Goal: Information Seeking & Learning: Learn about a topic

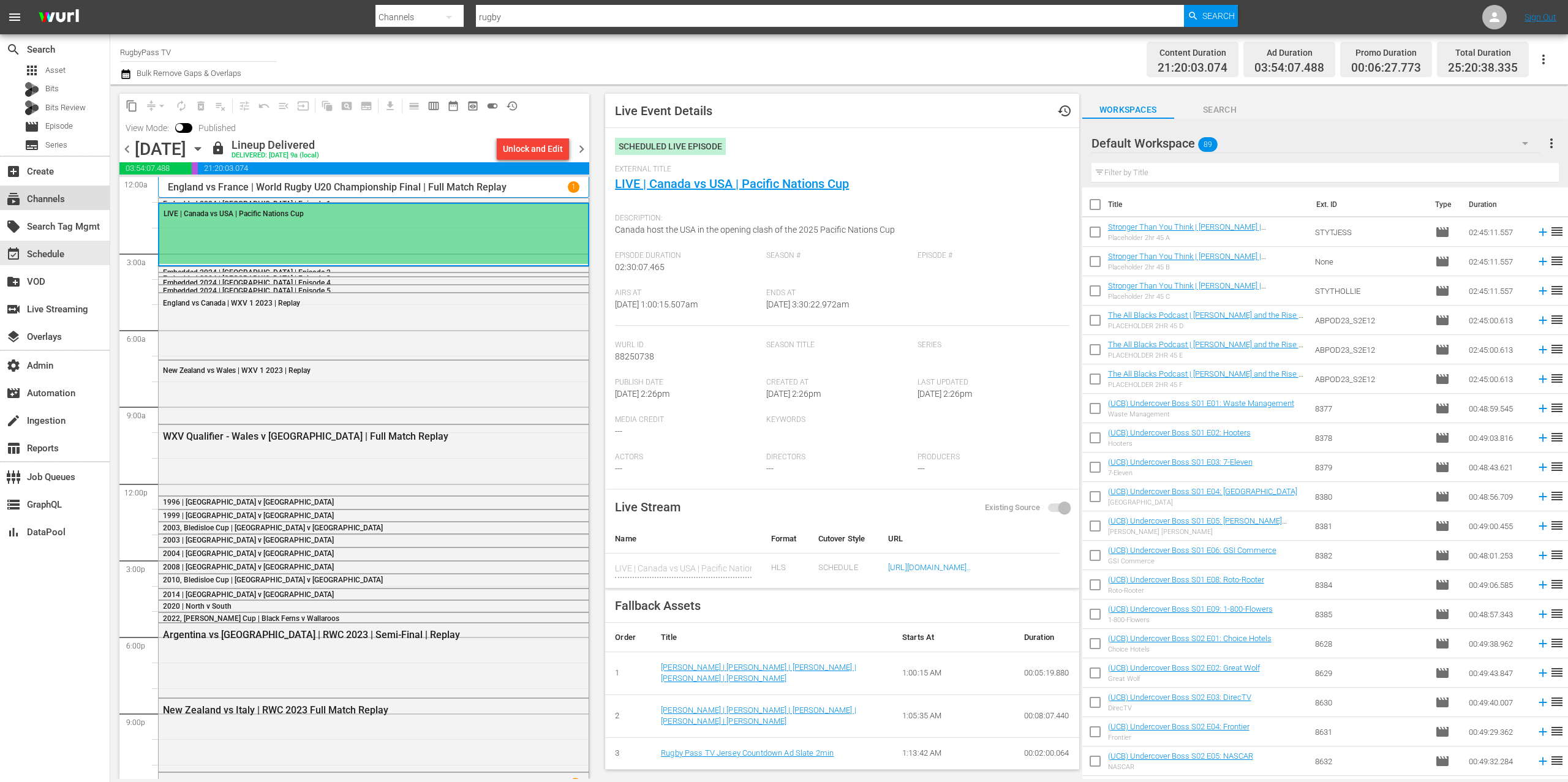
click at [76, 198] on div "subscriptions Channels" at bounding box center [54, 198] width 109 height 25
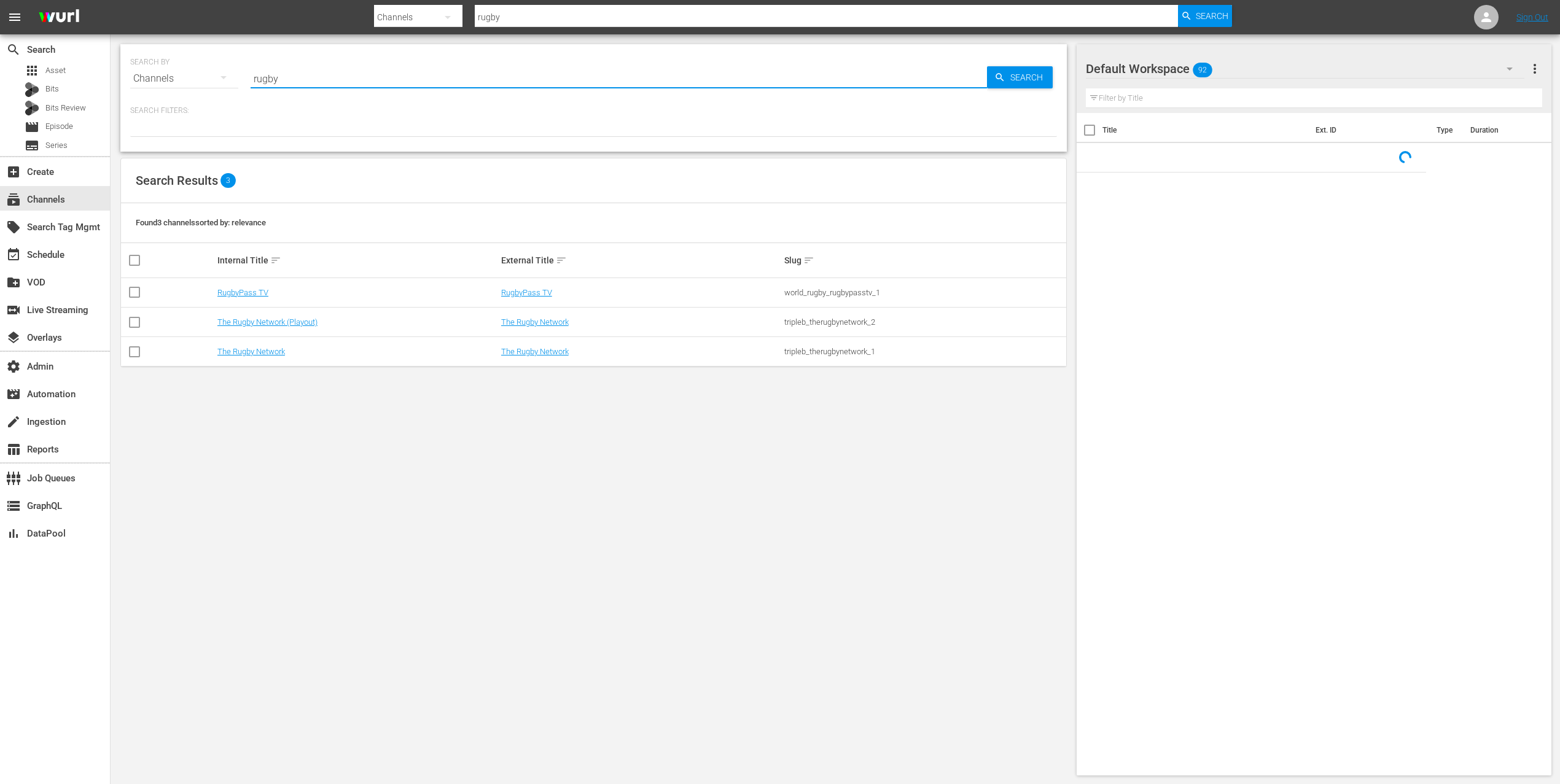
drag, startPoint x: 327, startPoint y: 79, endPoint x: 226, endPoint y: 51, distance: 104.8
click at [208, 62] on div "SEARCH BY Search By Channels Search ID, Title, Description, Keywords, or Catego…" at bounding box center [594, 71] width 926 height 44
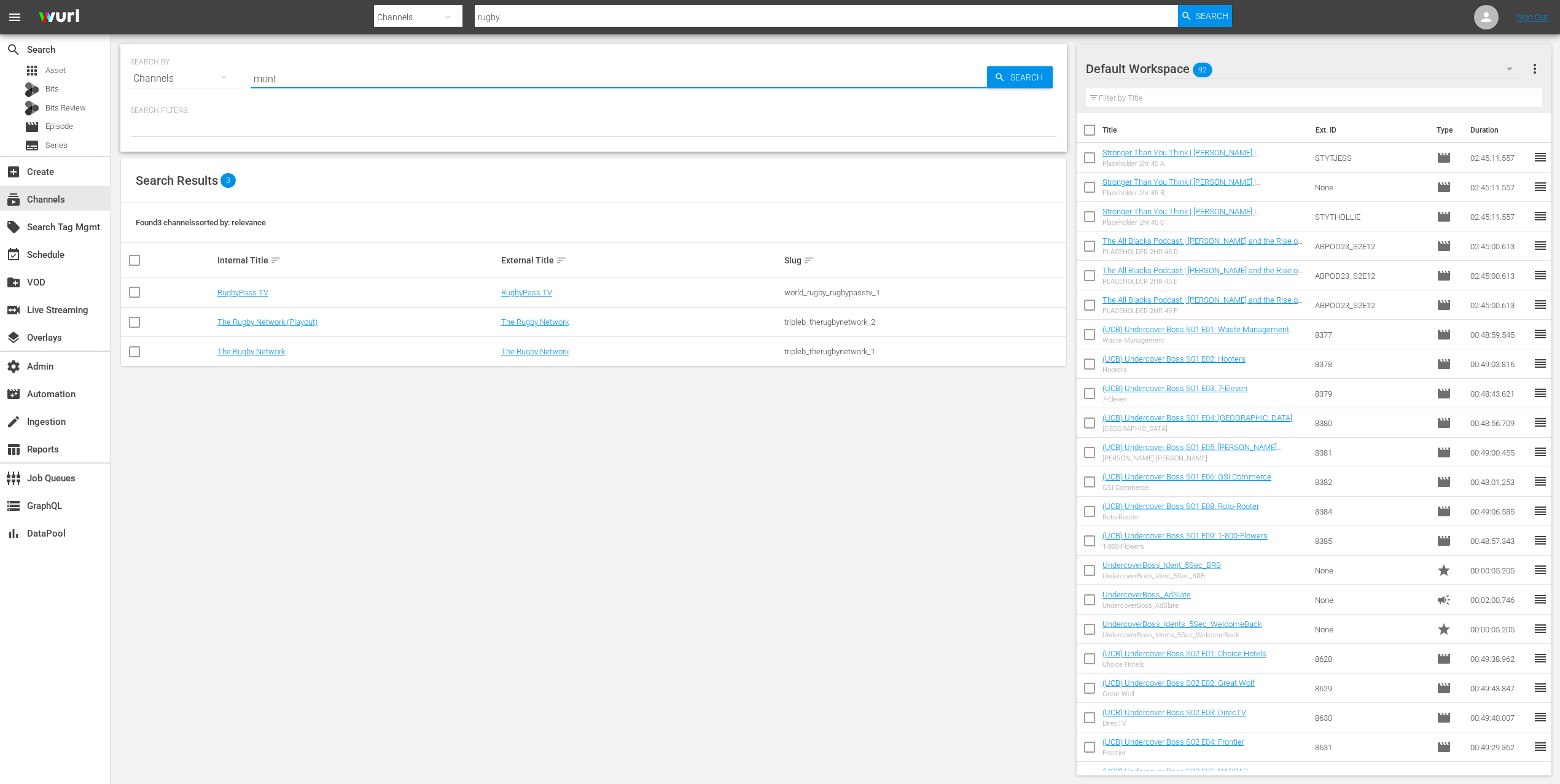
type input "monty"
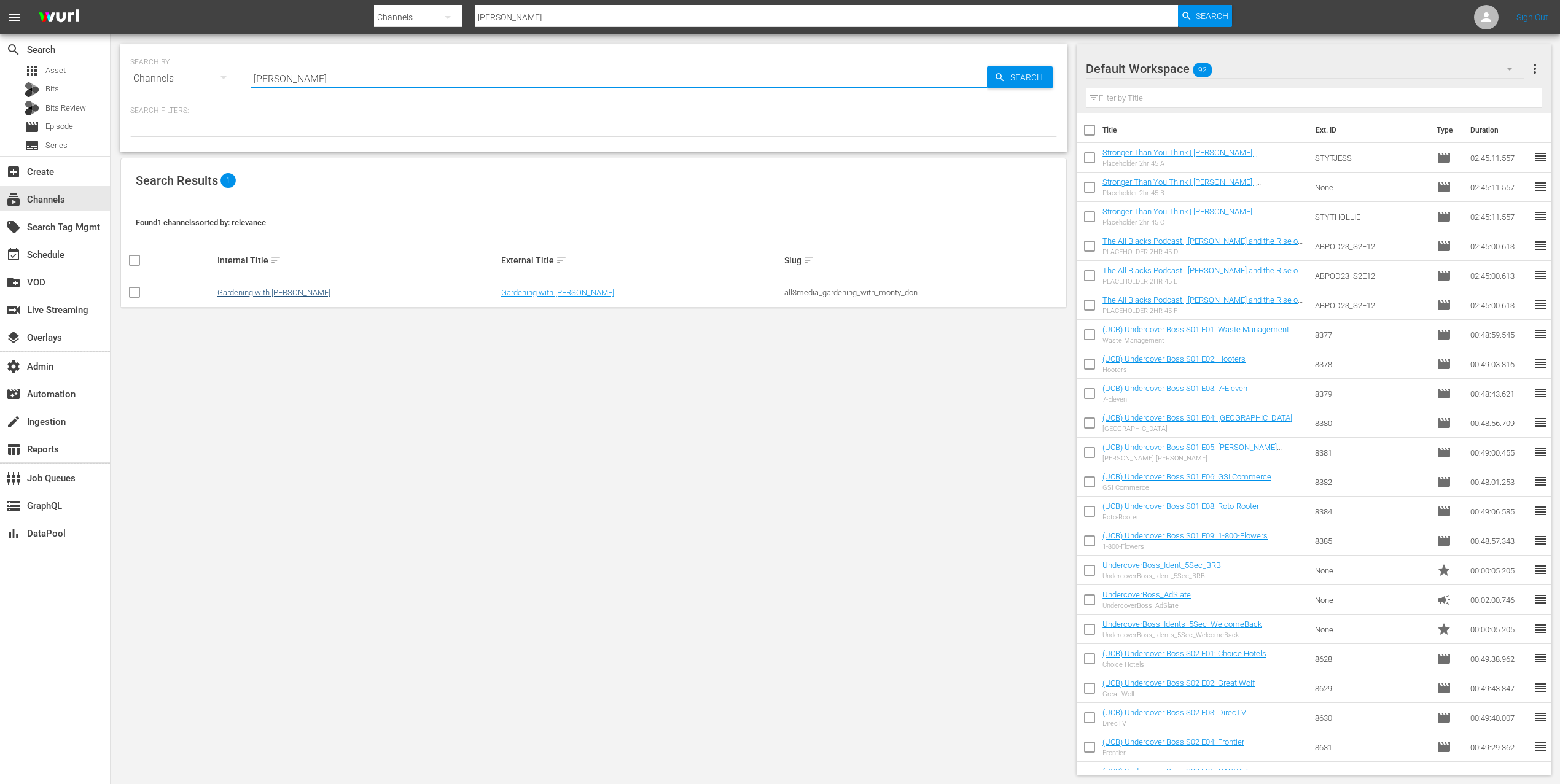
type input "monty"
click at [248, 297] on link "Gardening with Monty Don" at bounding box center [274, 292] width 113 height 9
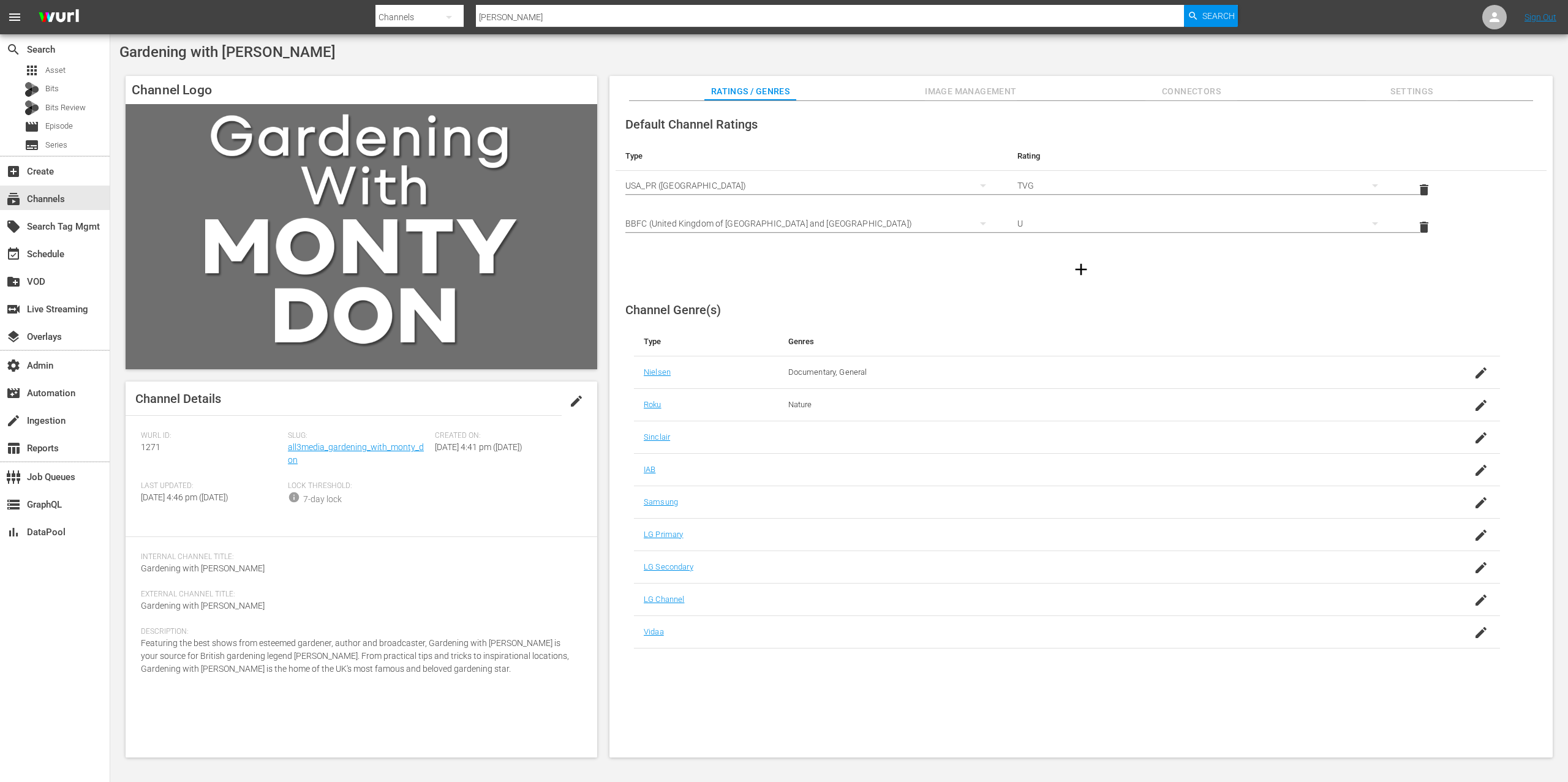
click at [1191, 87] on span "Connectors" at bounding box center [1191, 92] width 92 height 15
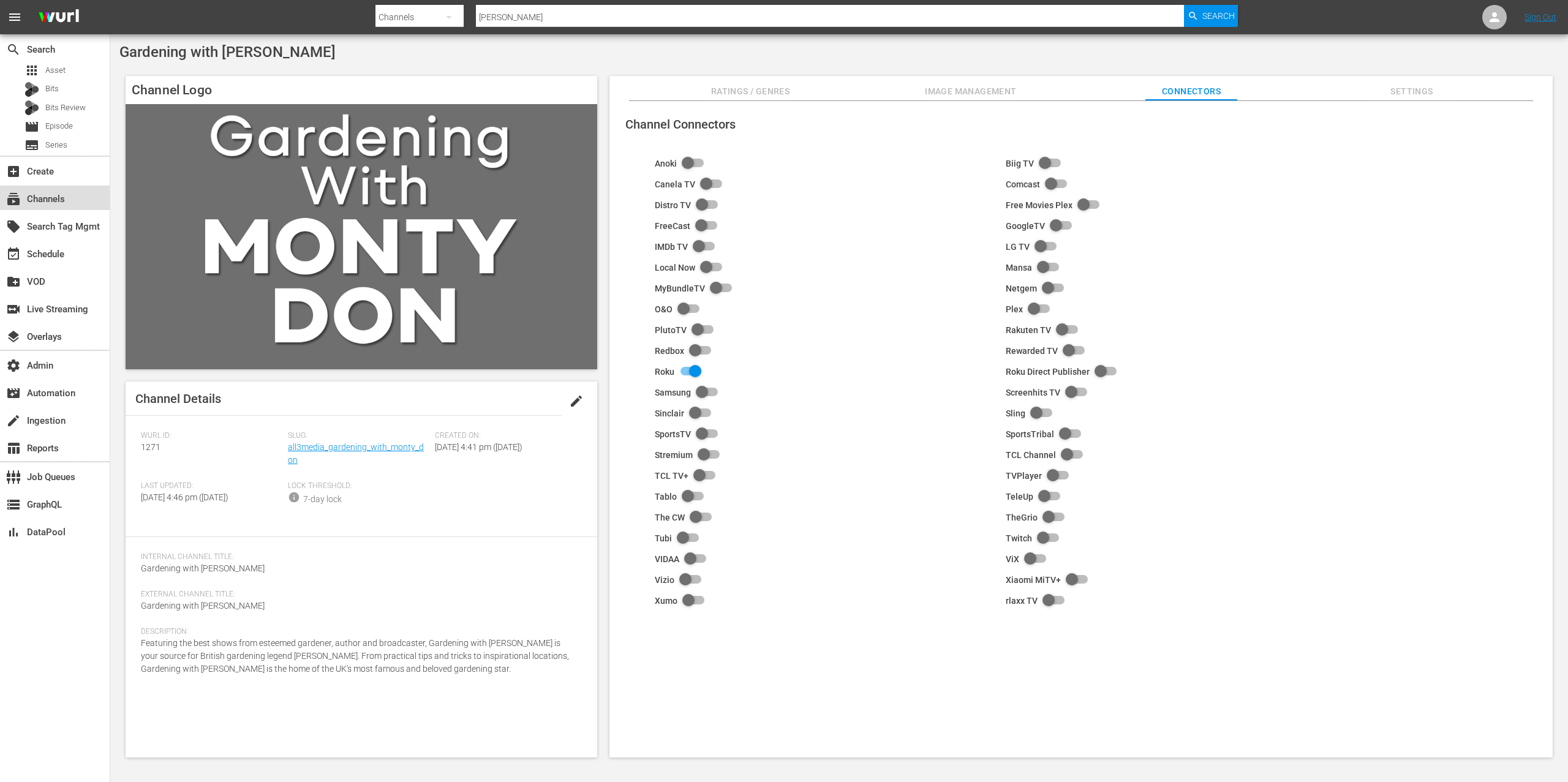
click at [81, 202] on div "subscriptions Channels" at bounding box center [54, 198] width 109 height 25
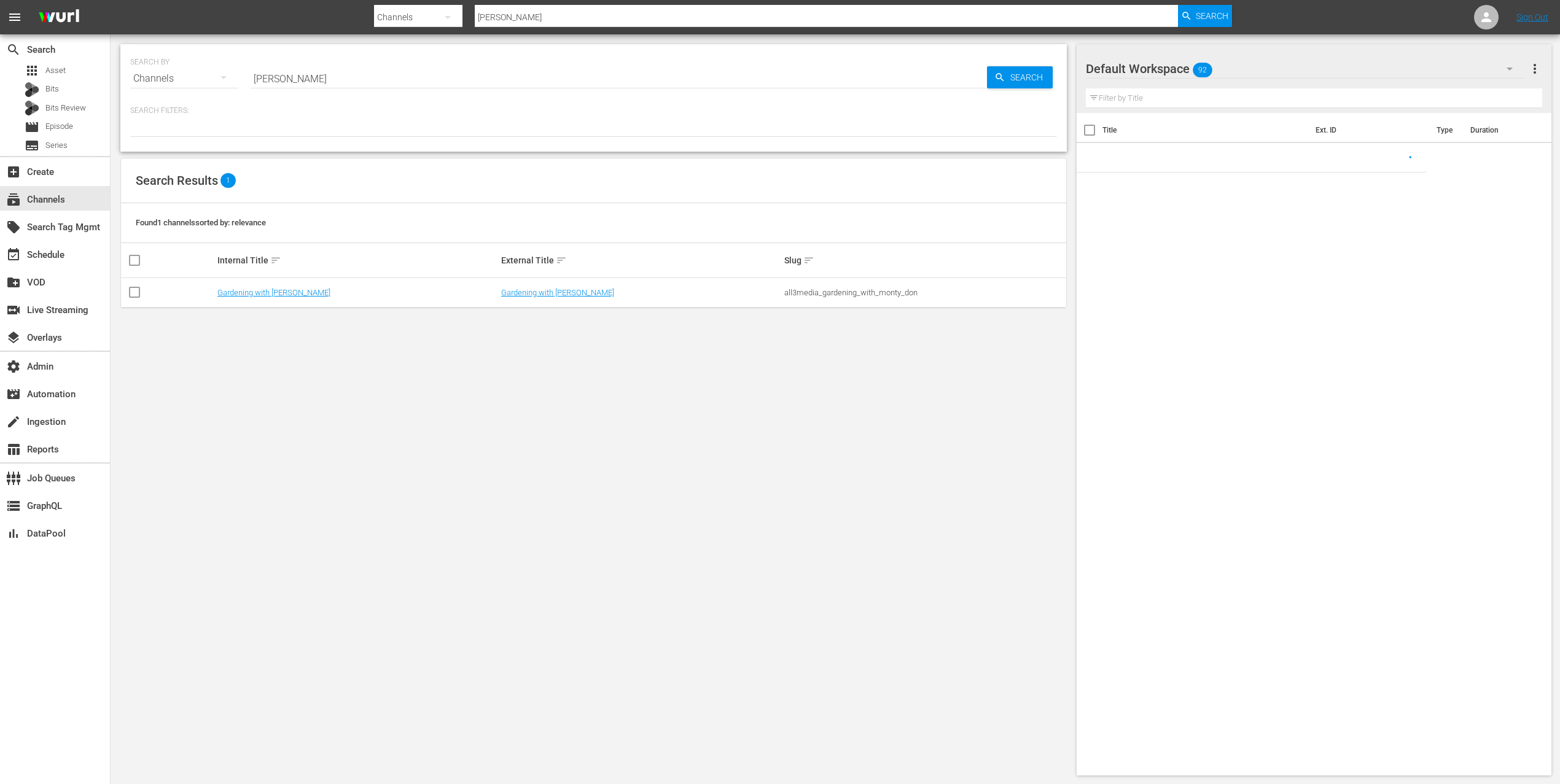
click at [335, 83] on input "monty" at bounding box center [618, 79] width 737 height 30
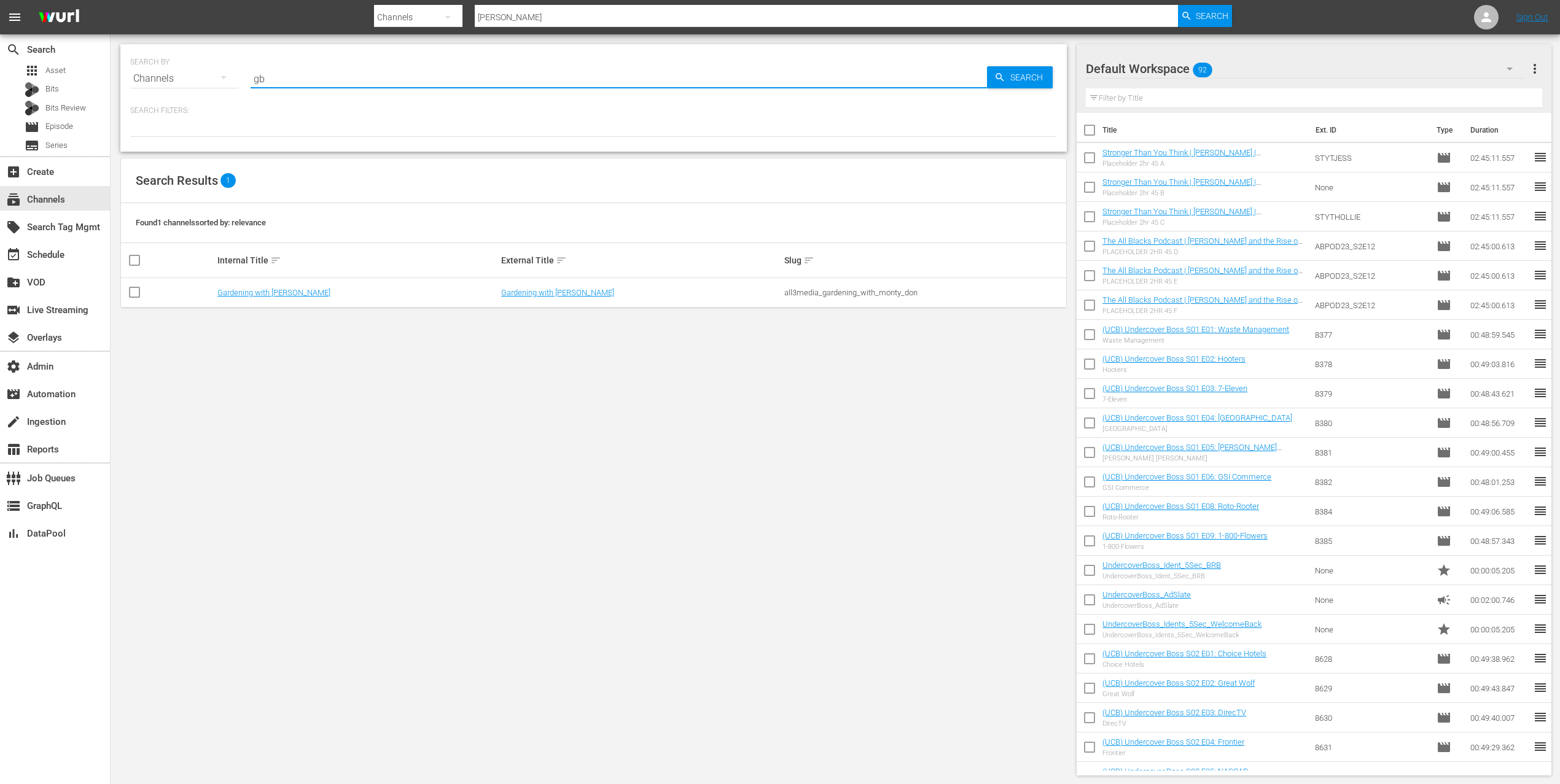
type input "gbm"
type input "gre"
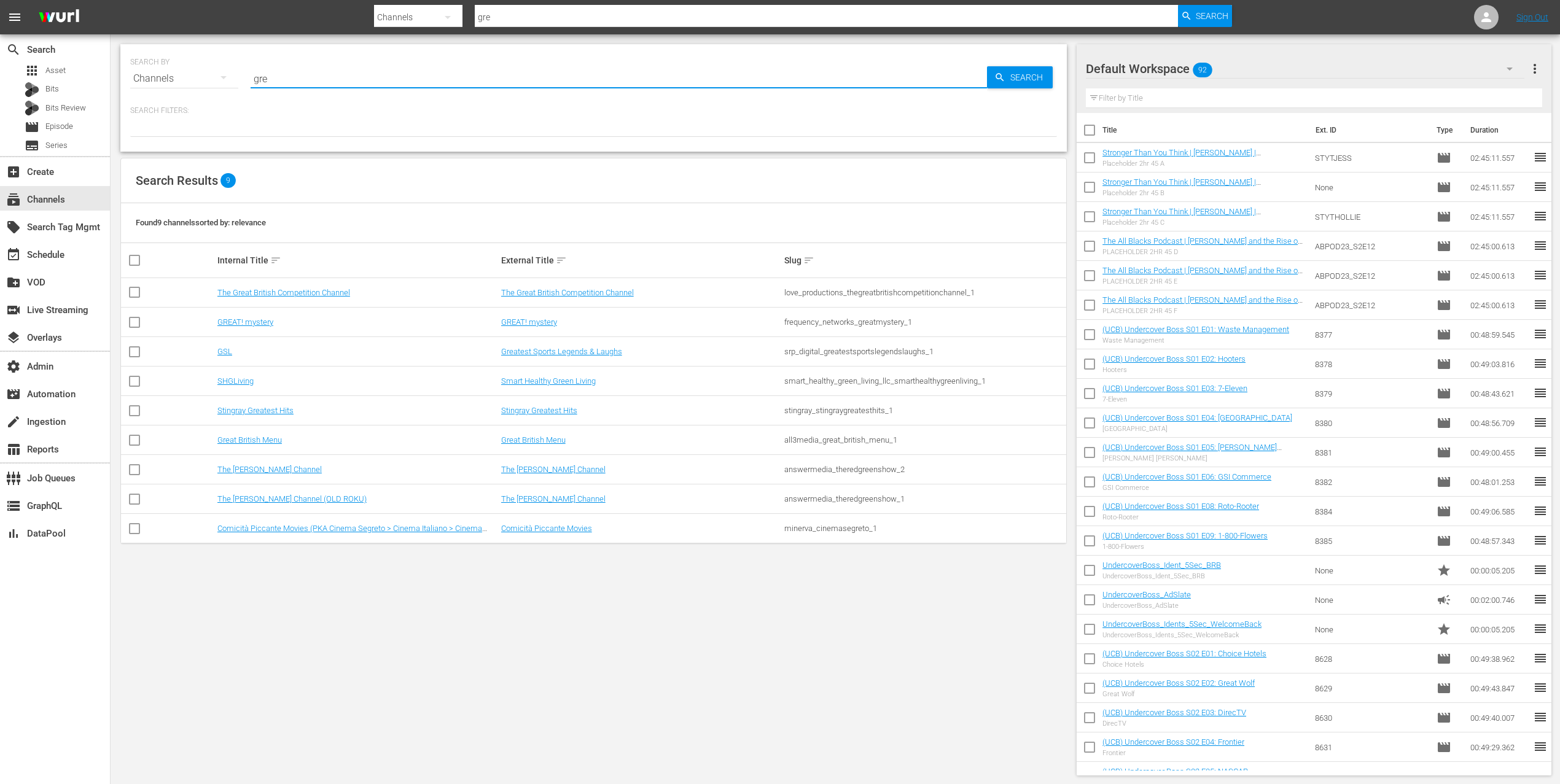
type input "great british menu"
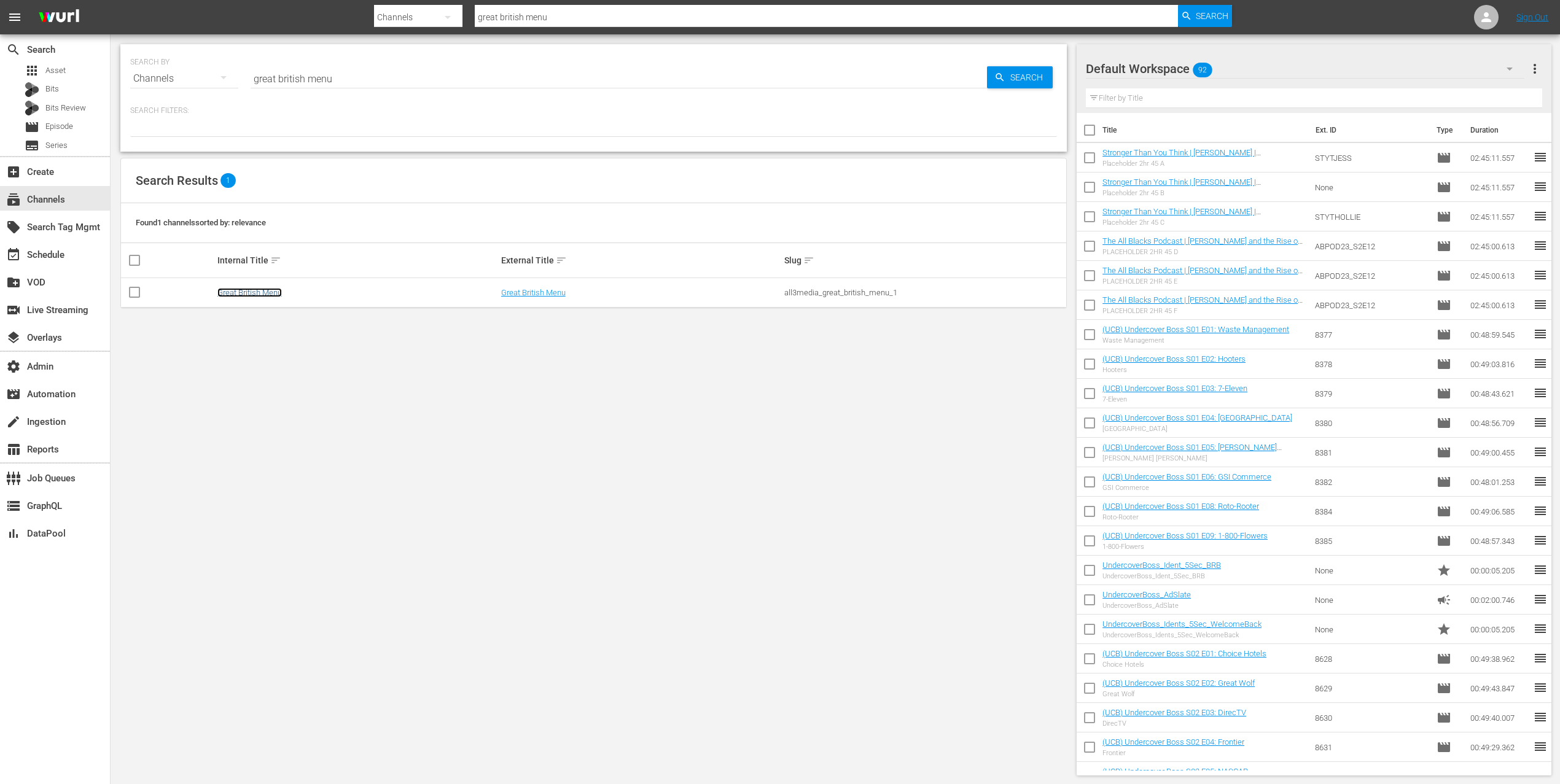
click at [262, 295] on link "Great British Menu" at bounding box center [249, 292] width 64 height 9
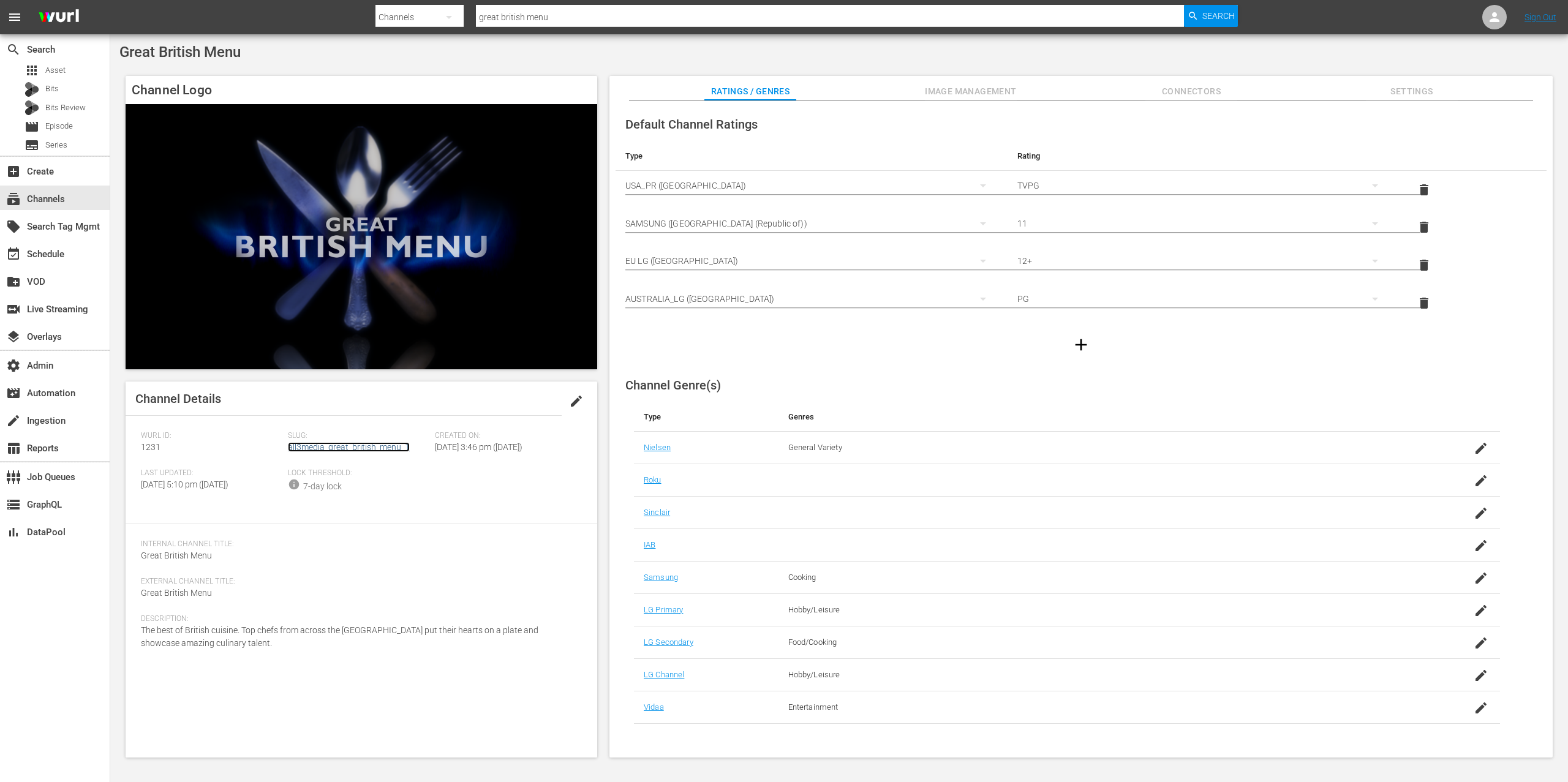
click at [324, 445] on link "all3media_great_british_menu_1" at bounding box center [348, 447] width 122 height 10
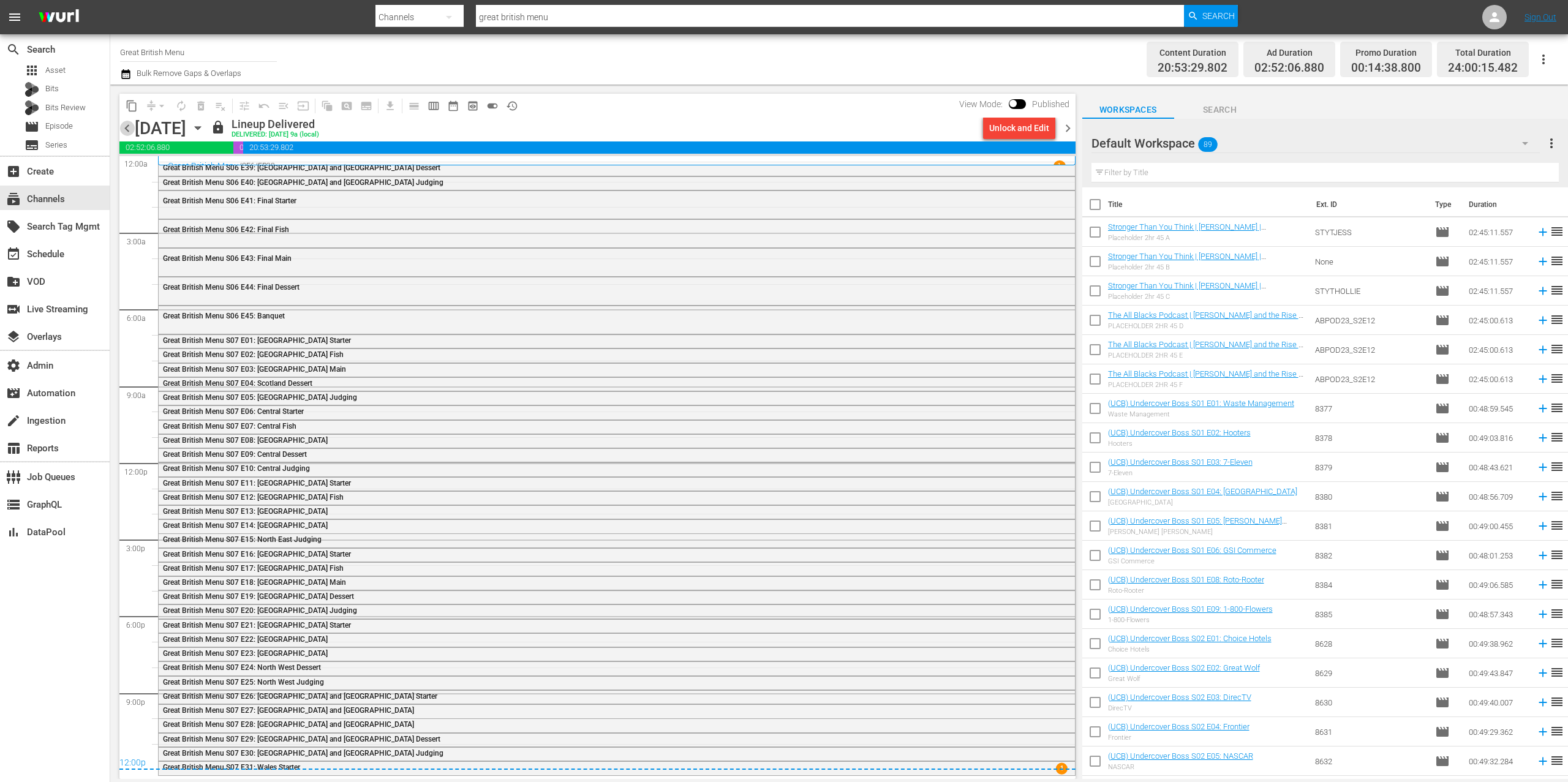
click at [129, 129] on span "chevron_left" at bounding box center [127, 128] width 15 height 15
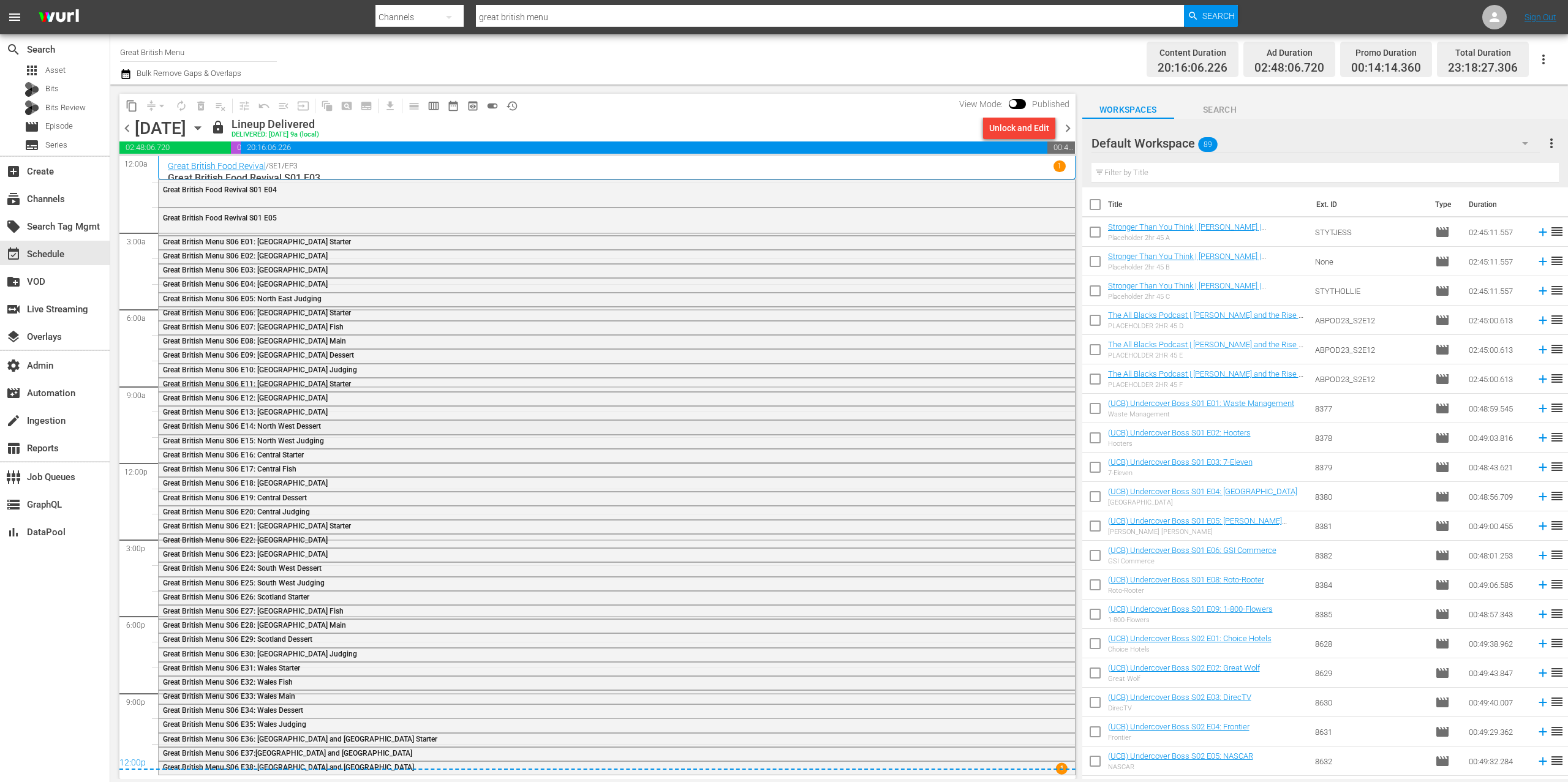
click at [366, 428] on div "Great British Menu S06 E14: North West Dessert" at bounding box center [583, 426] width 839 height 8
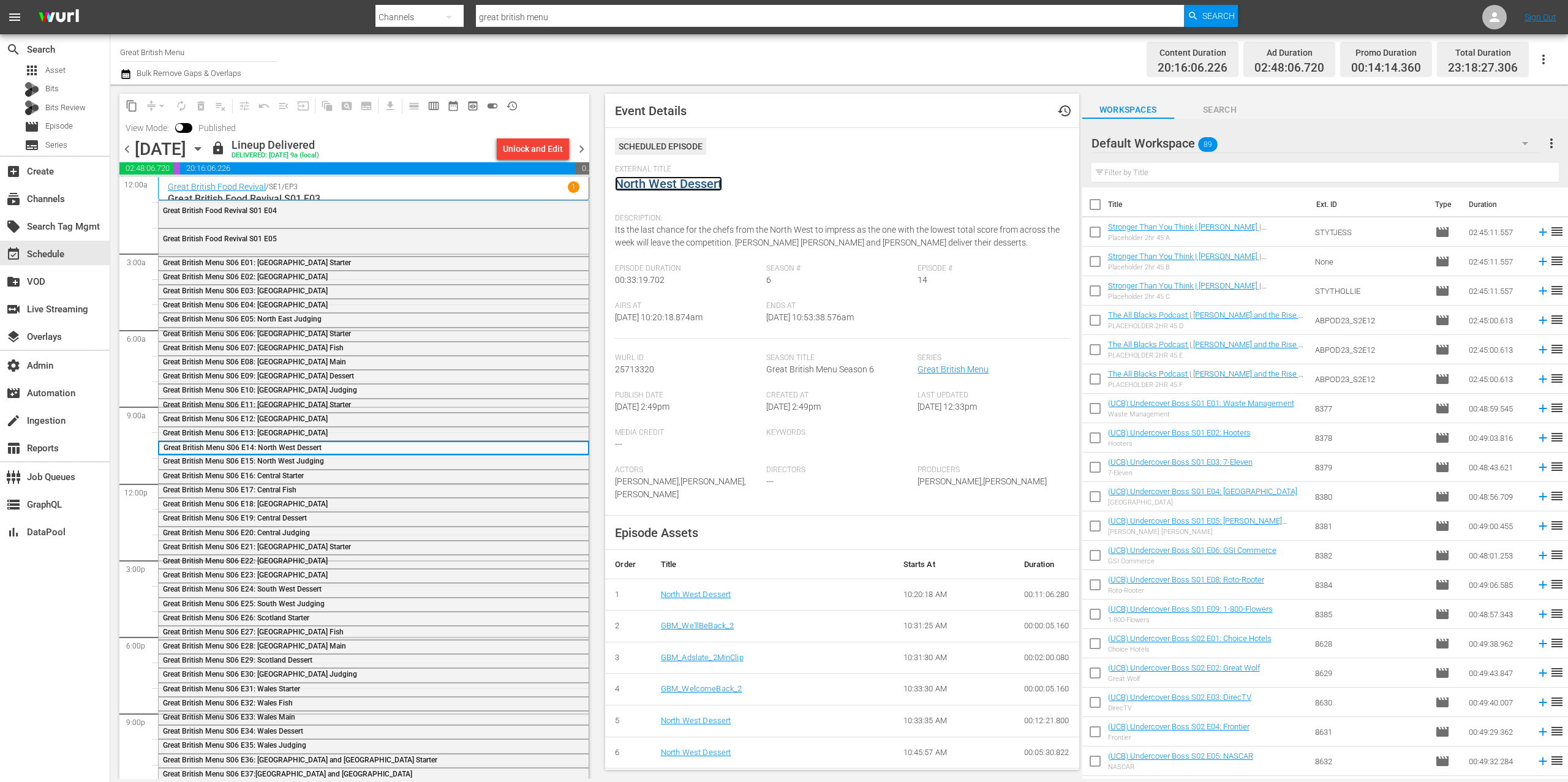
click at [695, 182] on link "North West Dessert" at bounding box center [669, 183] width 107 height 14
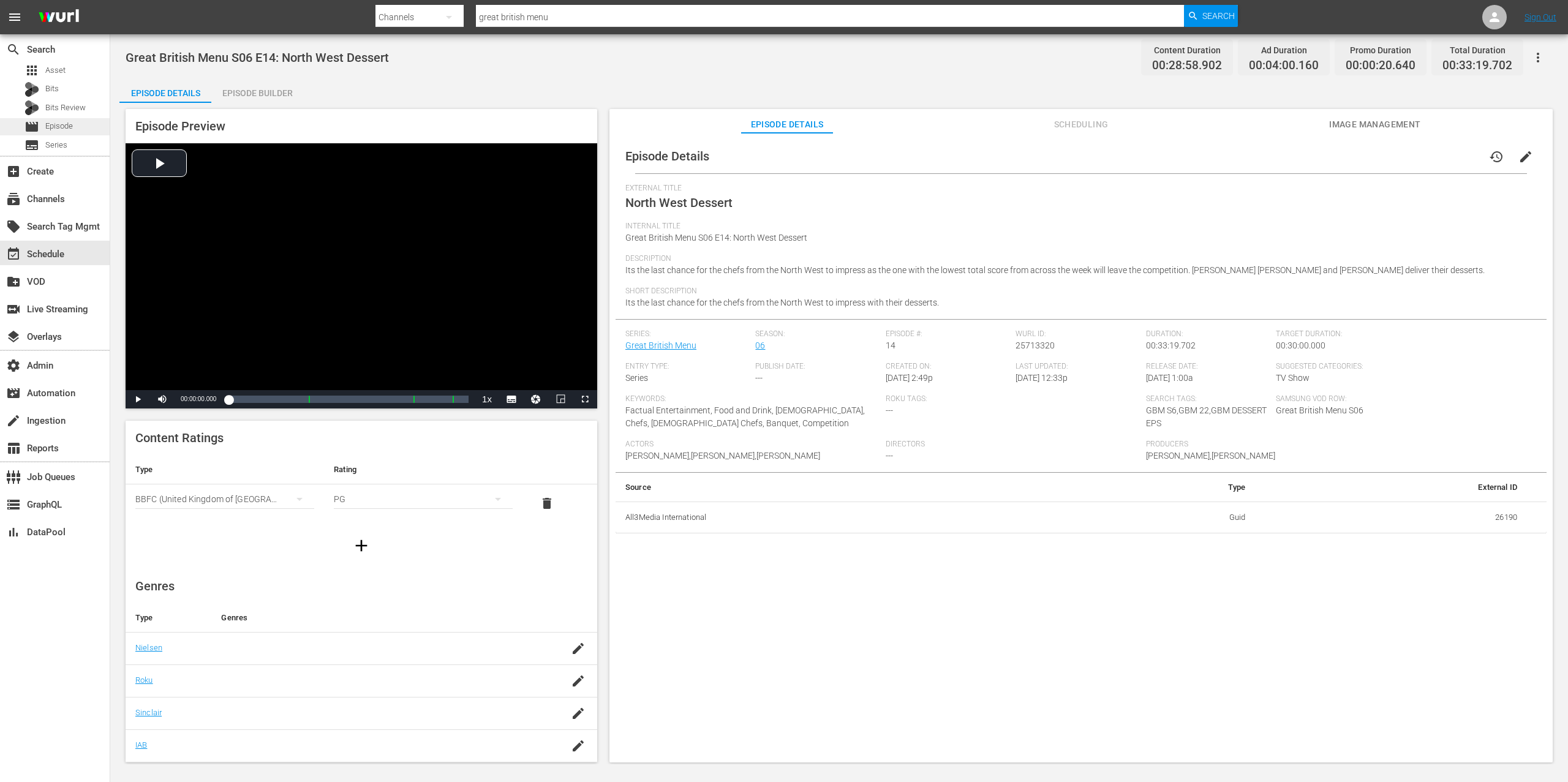
click at [79, 125] on div "movie Episode" at bounding box center [54, 127] width 109 height 17
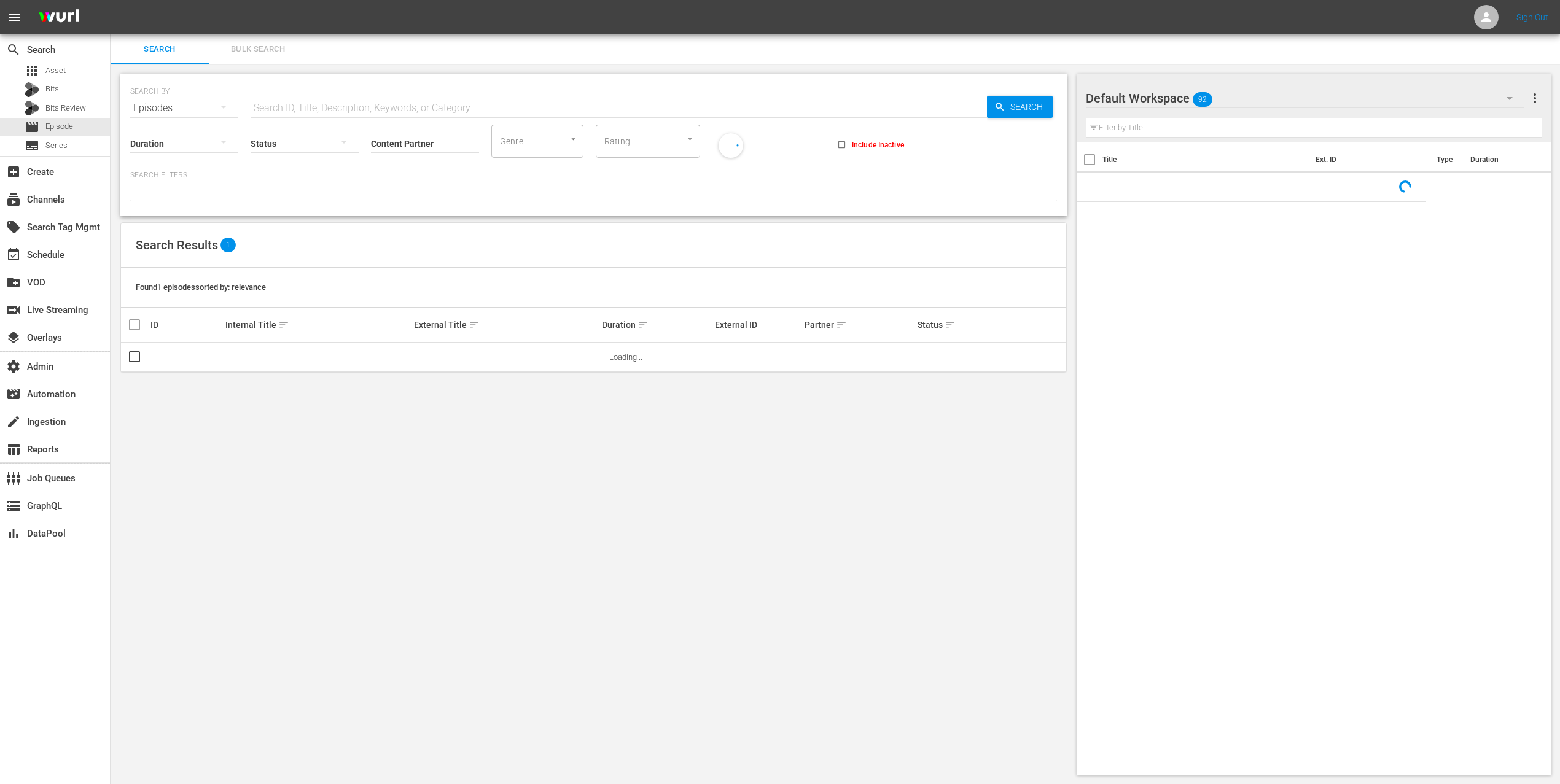
click at [312, 104] on input "text" at bounding box center [618, 108] width 737 height 30
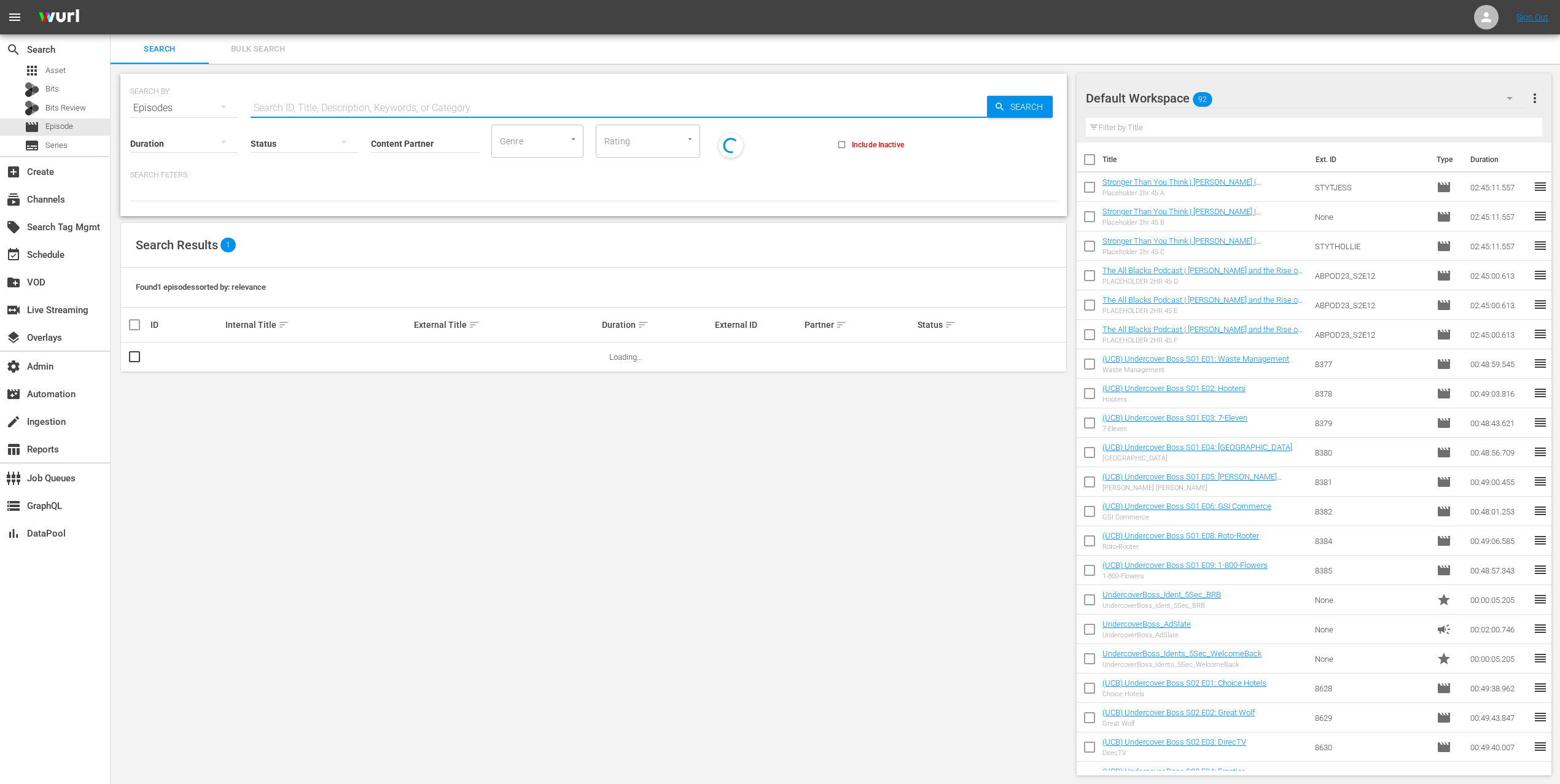
click at [312, 104] on input "text" at bounding box center [618, 108] width 737 height 30
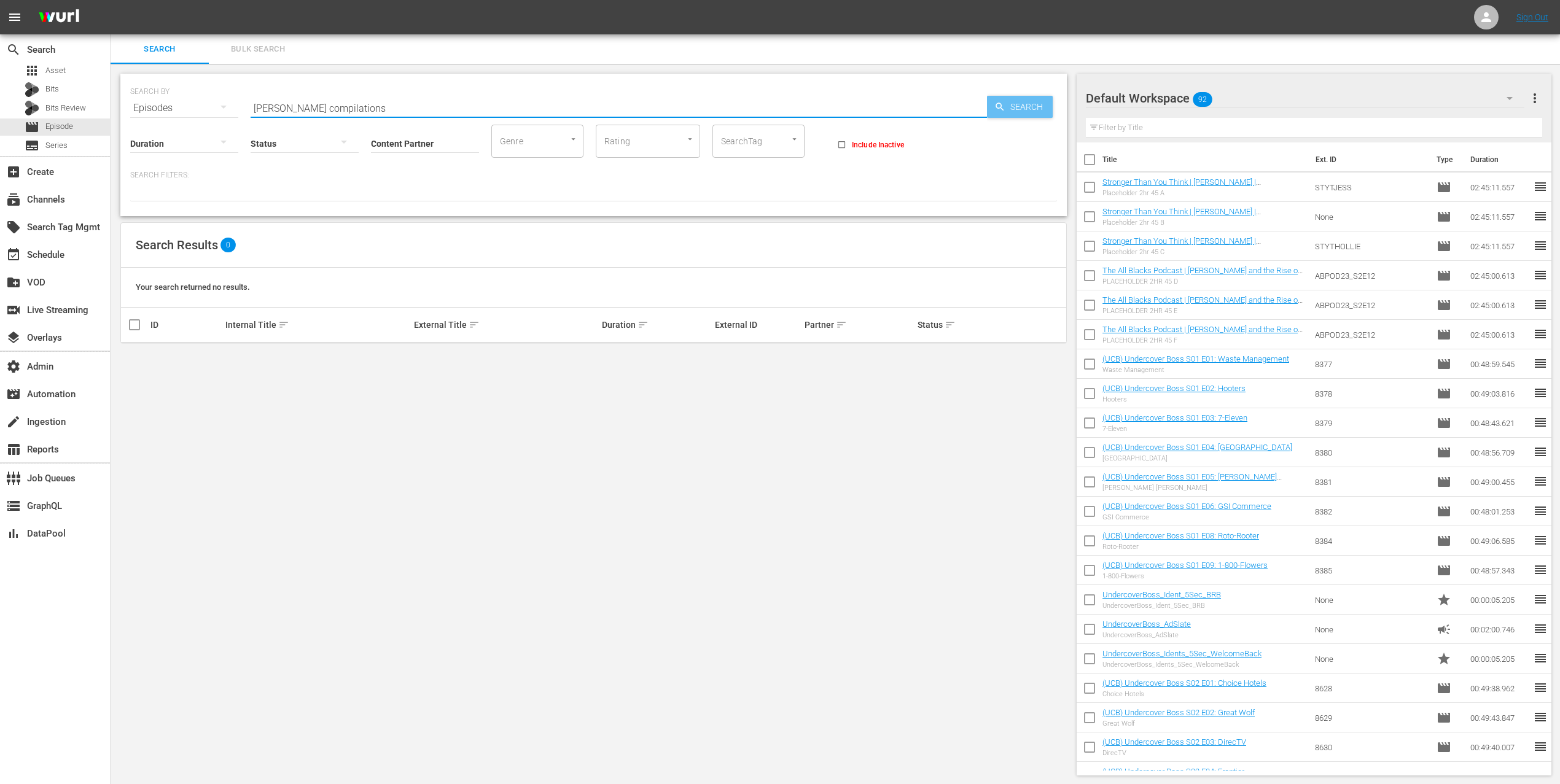
click at [1026, 106] on span "Search" at bounding box center [1028, 107] width 48 height 22
click at [392, 115] on div "Content Partner Enter Search Term" at bounding box center [425, 136] width 108 height 44
drag, startPoint x: 400, startPoint y: 109, endPoint x: 220, endPoint y: 99, distance: 180.3
click at [220, 99] on div "SEARCH BY Search By Episodes Search ID, Title, Description, Keywords, or Catego…" at bounding box center [594, 101] width 926 height 44
drag, startPoint x: 378, startPoint y: 108, endPoint x: 195, endPoint y: 101, distance: 183.1
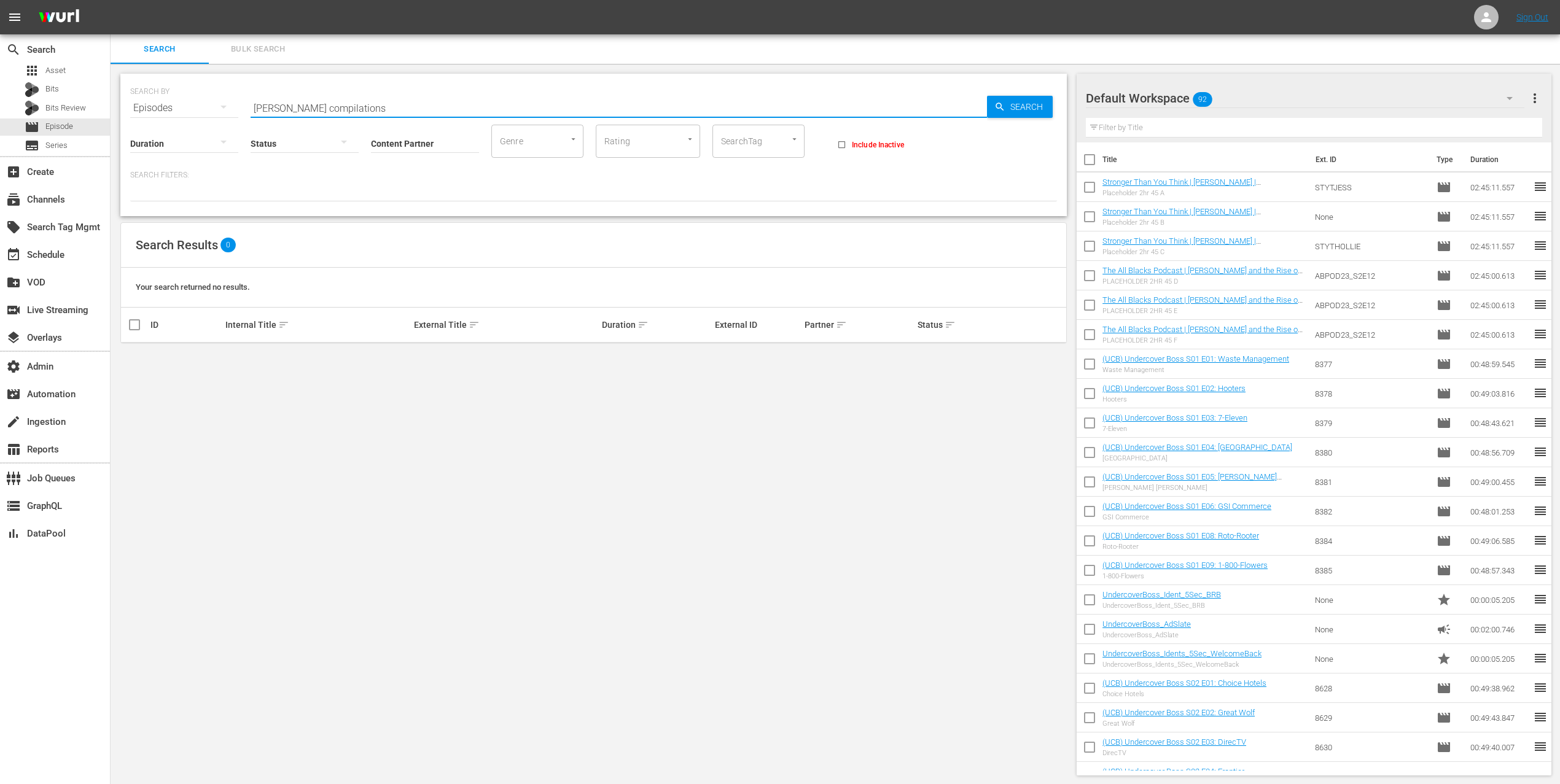
click at [191, 99] on div "SEARCH BY Search By Episodes Search ID, Title, Description, Keywords, or Catego…" at bounding box center [594, 101] width 926 height 44
type input "compi"
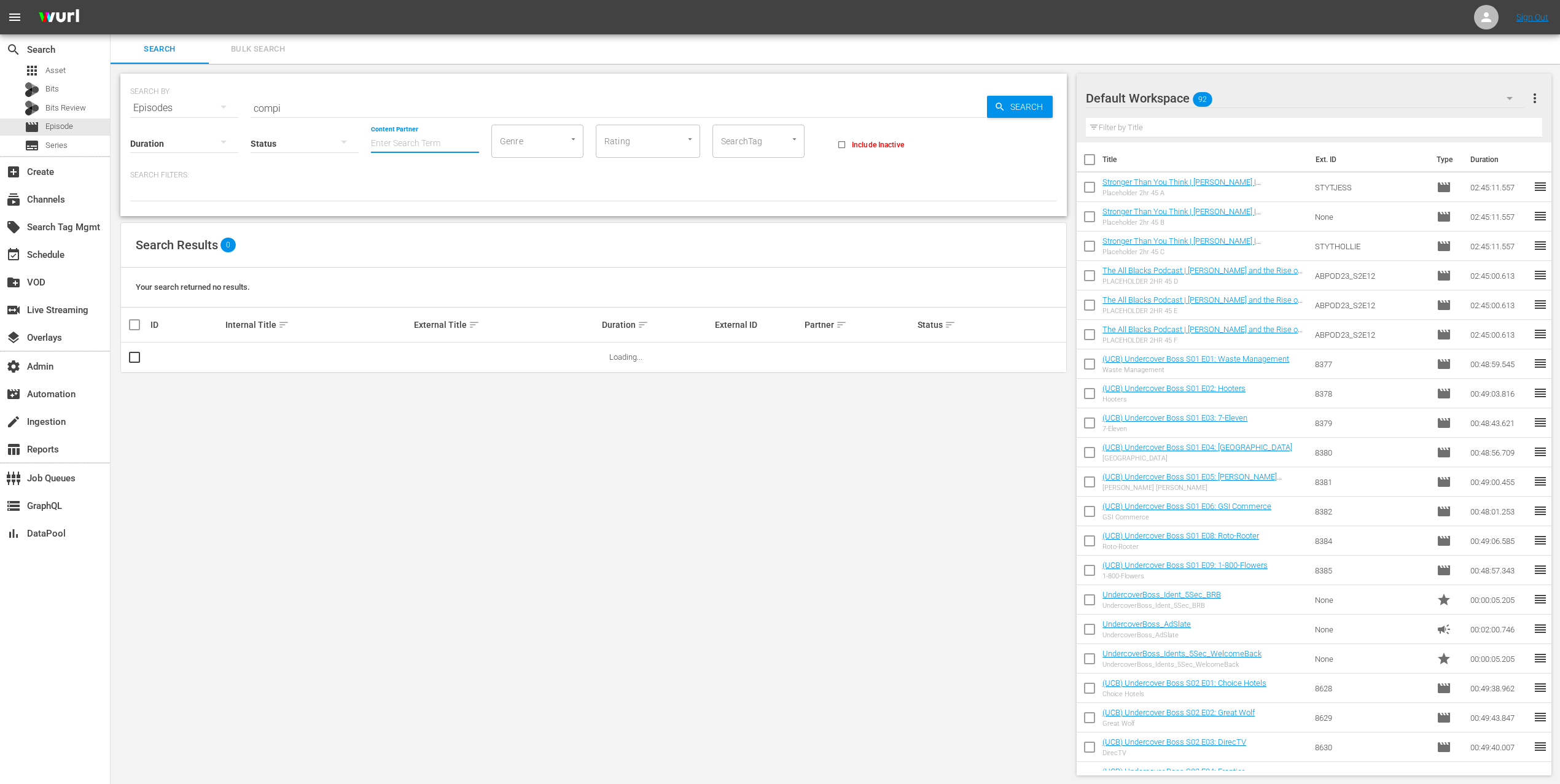
click at [423, 145] on input "Content Partner" at bounding box center [425, 144] width 108 height 44
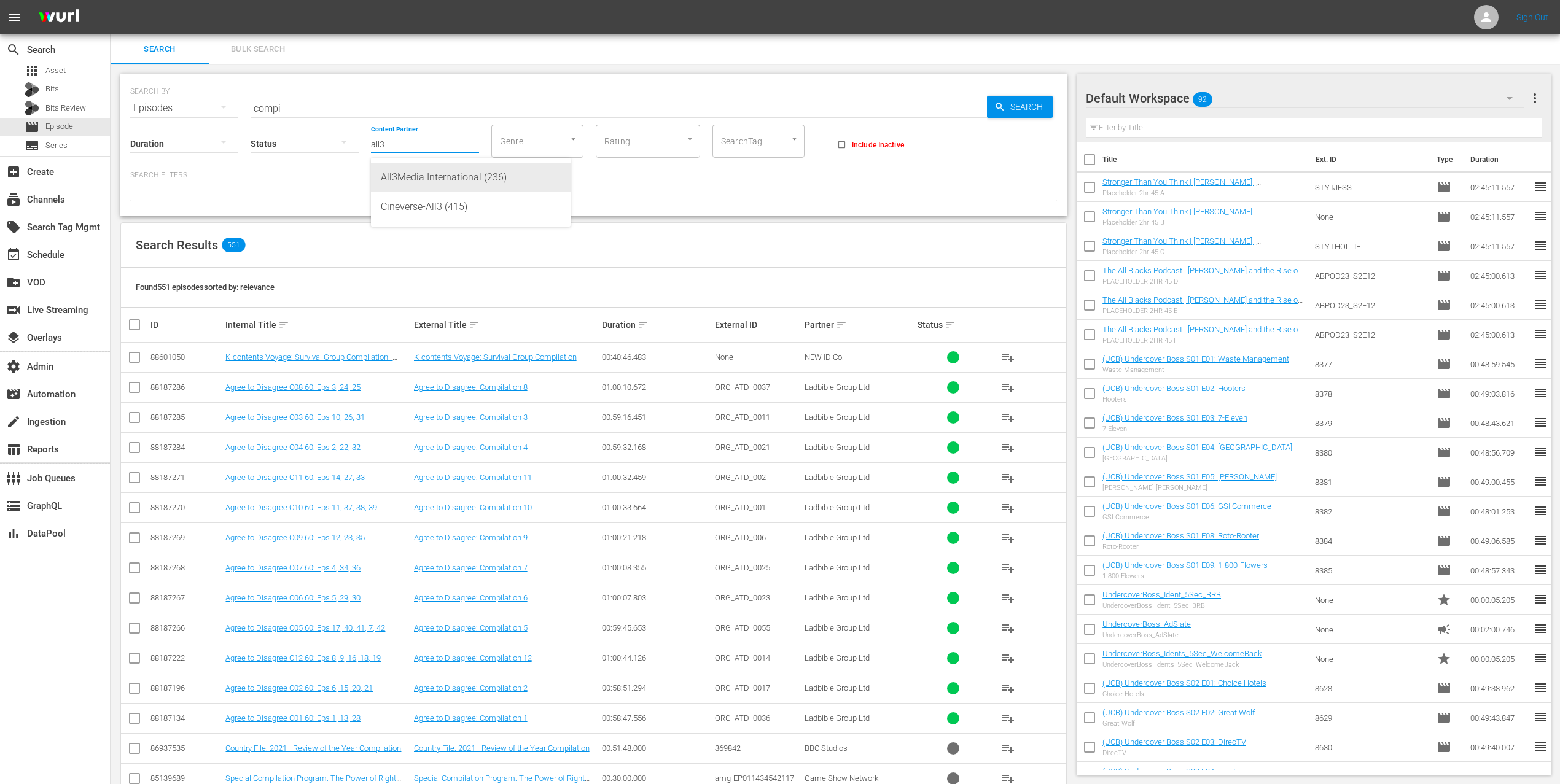
click at [442, 184] on div "All3Media International (236)" at bounding box center [471, 177] width 180 height 30
type input "All3Media International (236)"
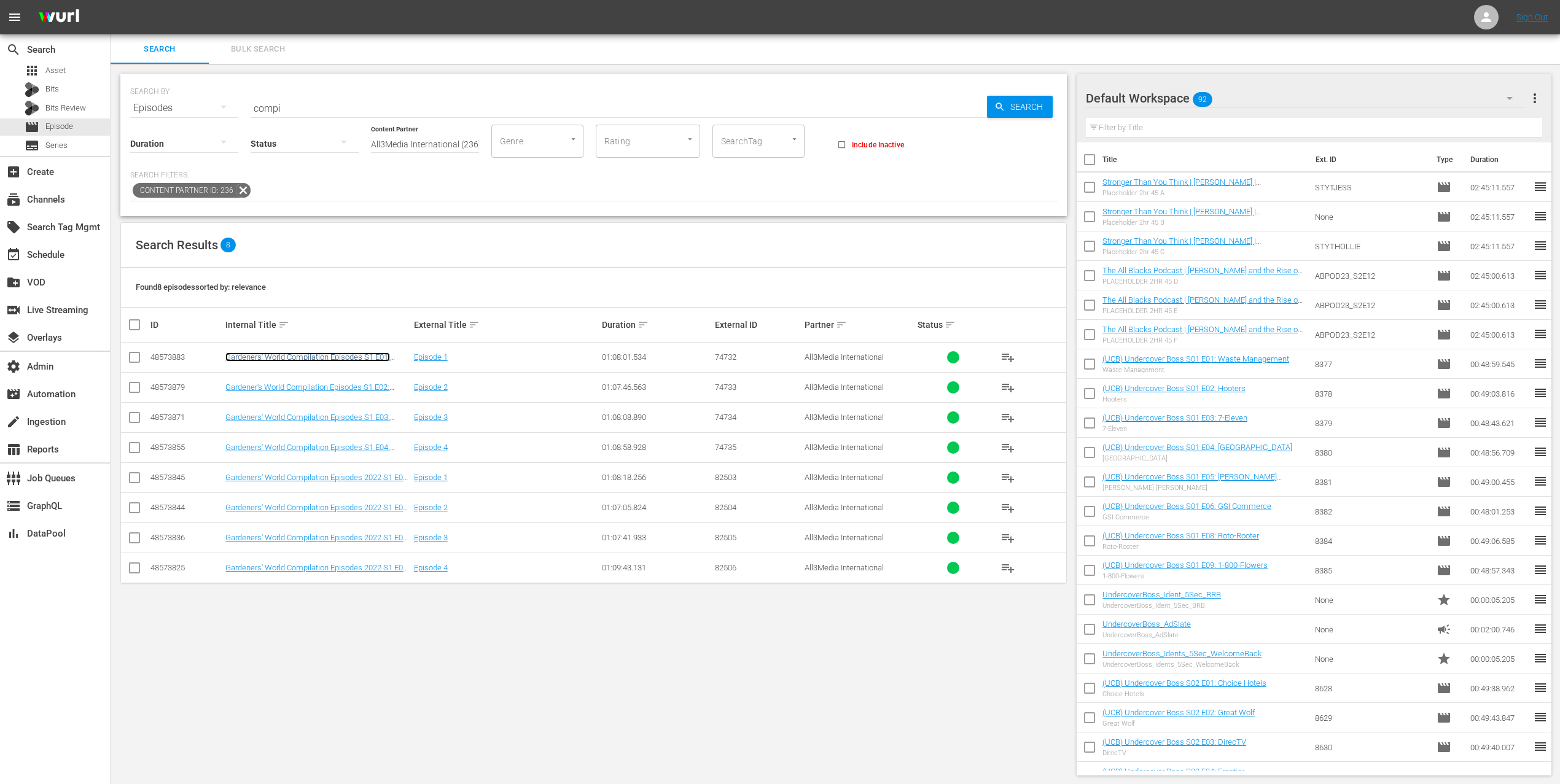
click at [329, 359] on link "Gardeners' World Compilation Episodes S1 E01: Episode 1" at bounding box center [307, 362] width 164 height 19
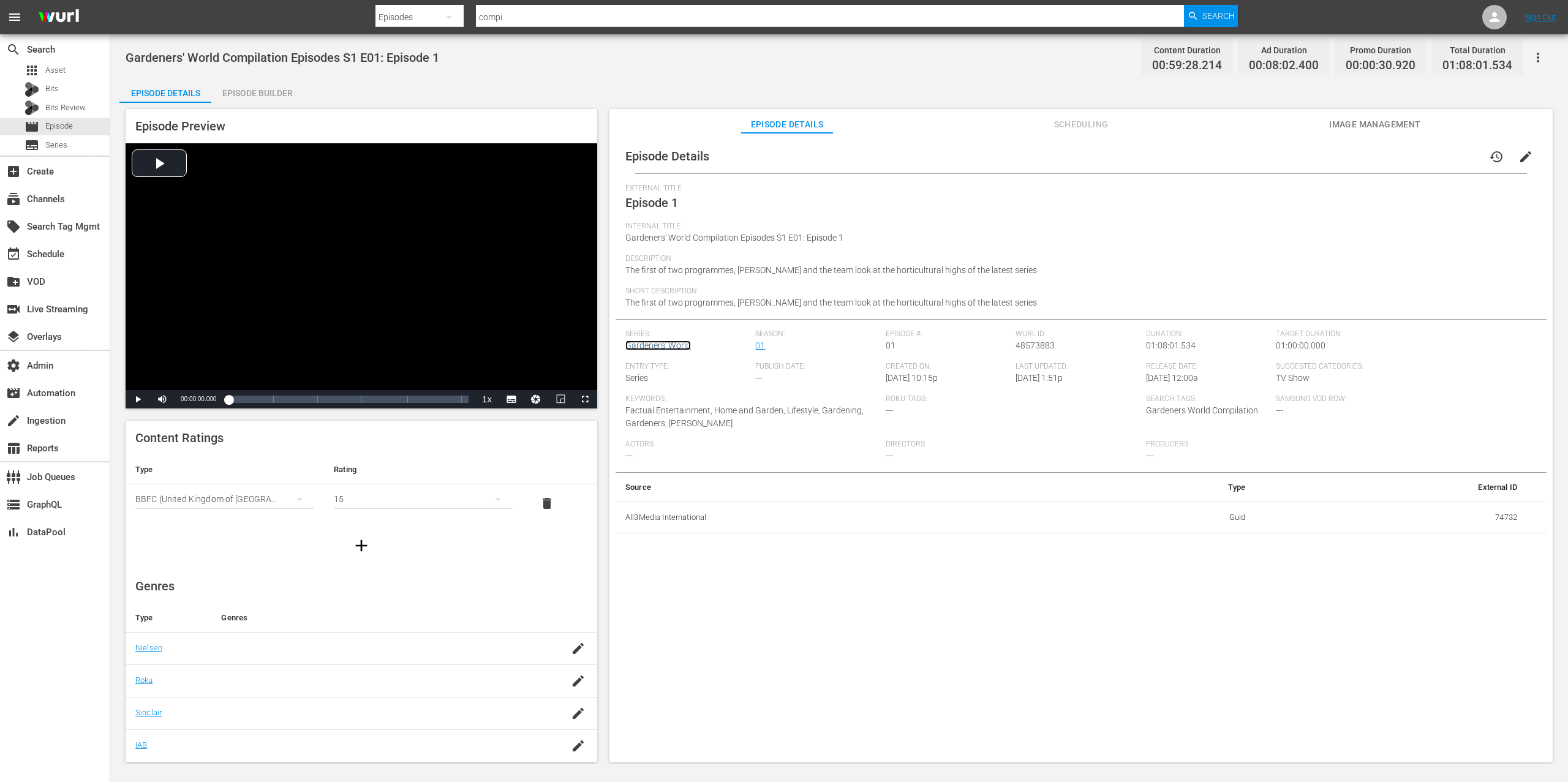
click at [680, 346] on link "Gardeners' World" at bounding box center [658, 346] width 65 height 10
click at [681, 344] on link "Gardeners' World" at bounding box center [658, 346] width 65 height 10
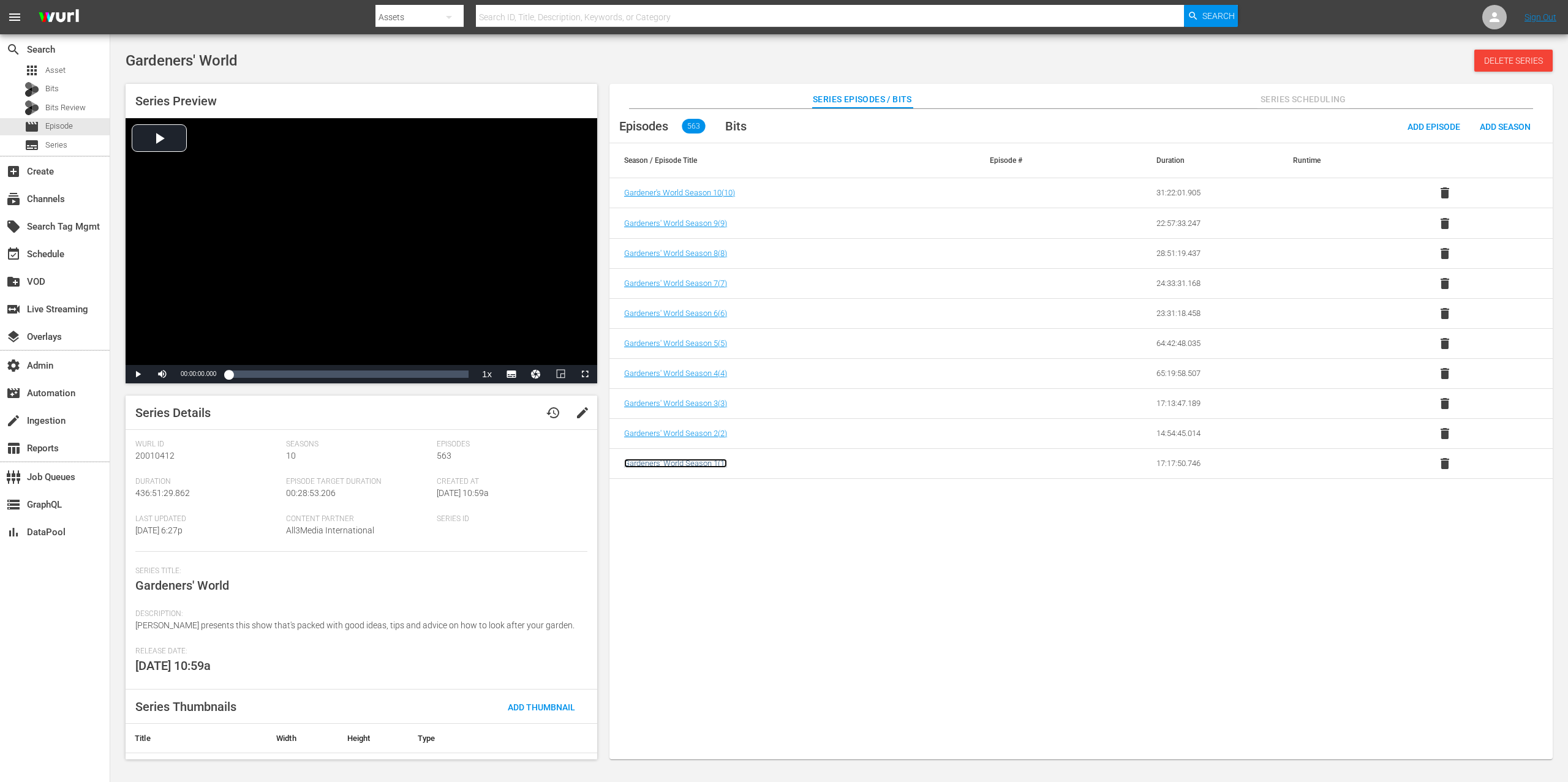
click at [714, 468] on span "Gardeners' World Season 1 ( 1 )" at bounding box center [676, 463] width 103 height 9
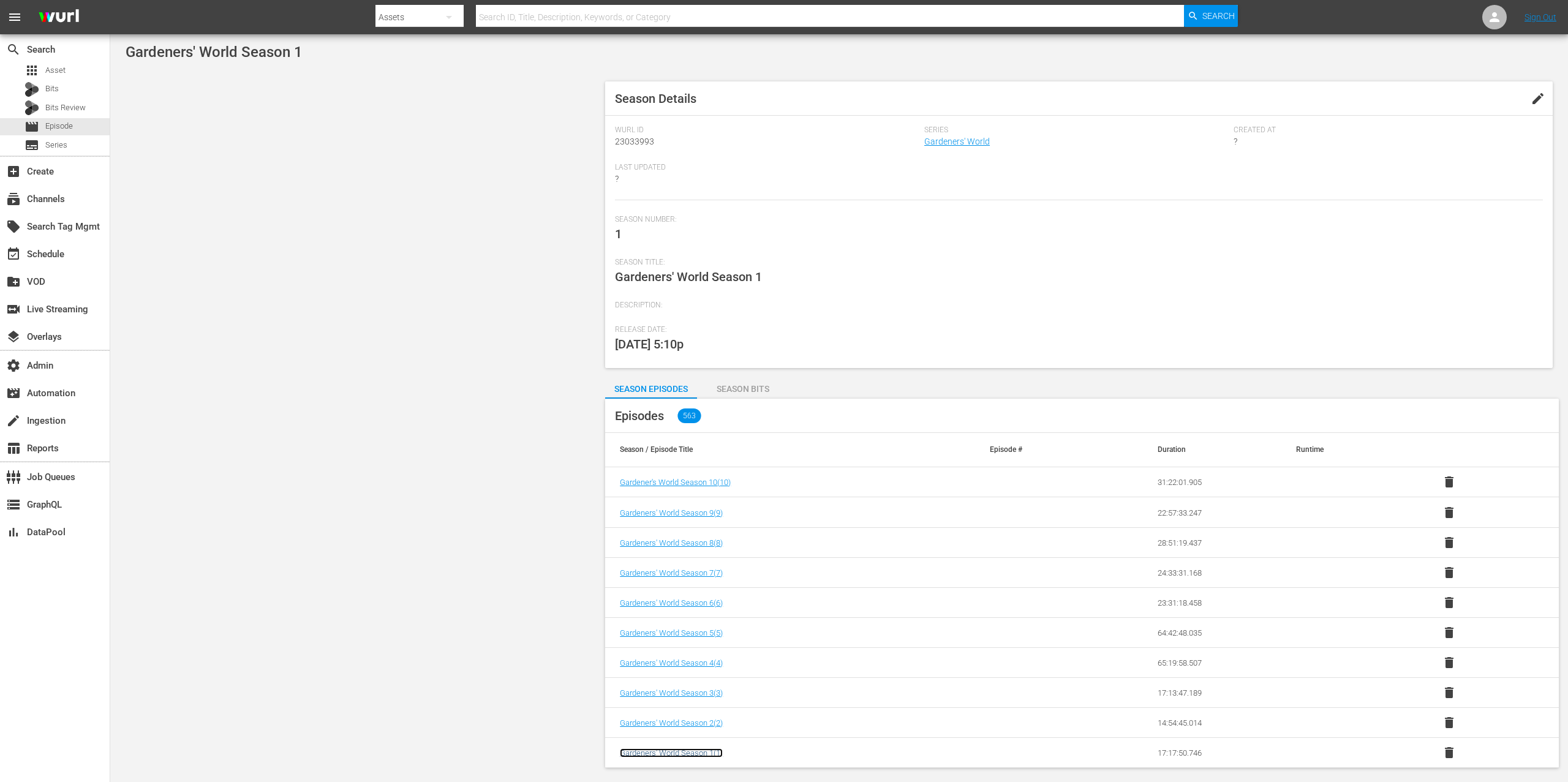
click at [698, 754] on span "Gardeners' World Season 1 ( 1 )" at bounding box center [671, 752] width 103 height 9
click at [707, 752] on span "Gardeners' World Season 1 ( 1 )" at bounding box center [671, 752] width 103 height 9
click at [691, 756] on span "Gardeners' World Season 1 ( 1 )" at bounding box center [671, 752] width 103 height 9
click at [59, 150] on span "Series" at bounding box center [56, 145] width 22 height 12
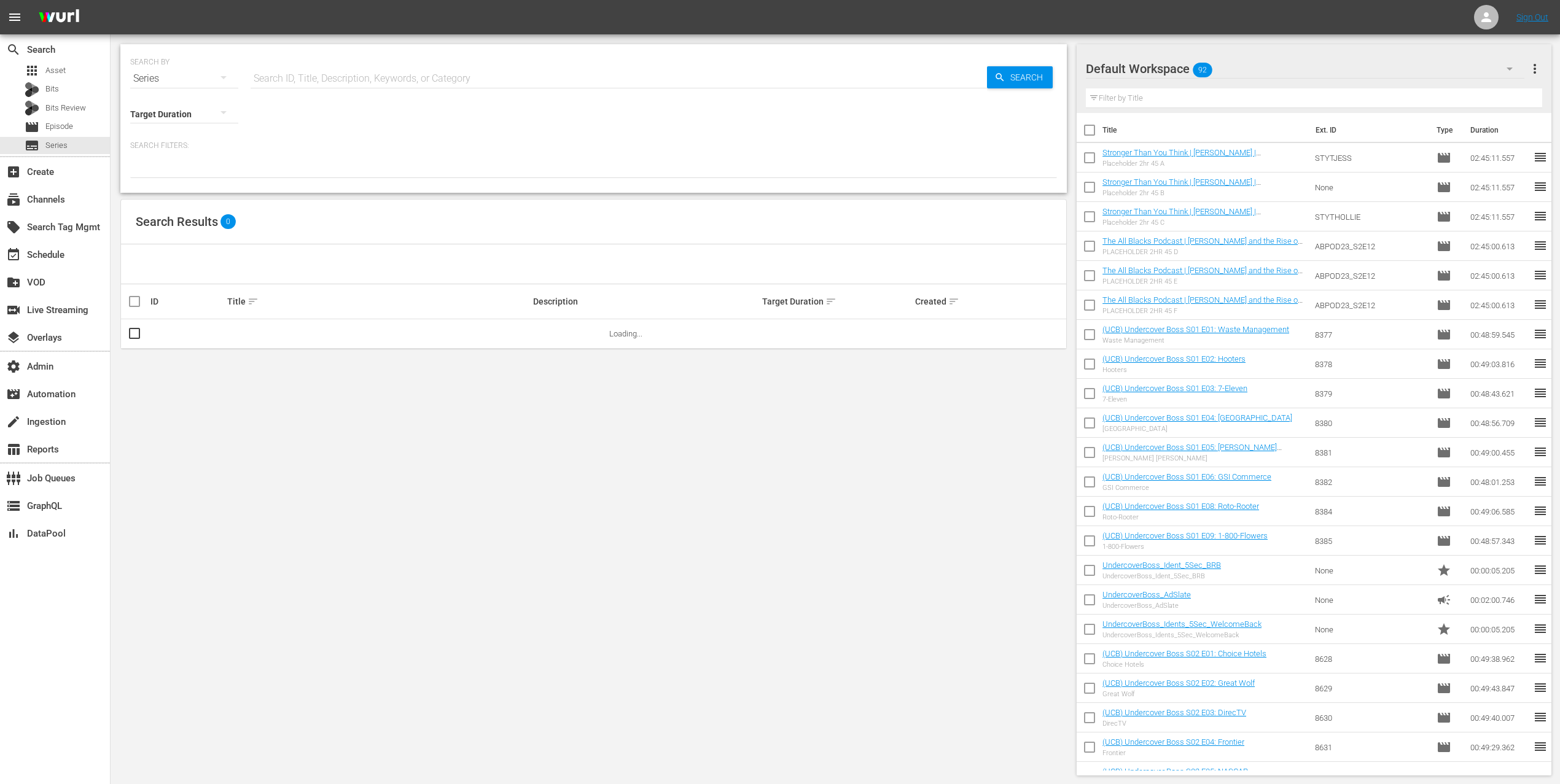
click at [372, 75] on input "text" at bounding box center [618, 79] width 737 height 30
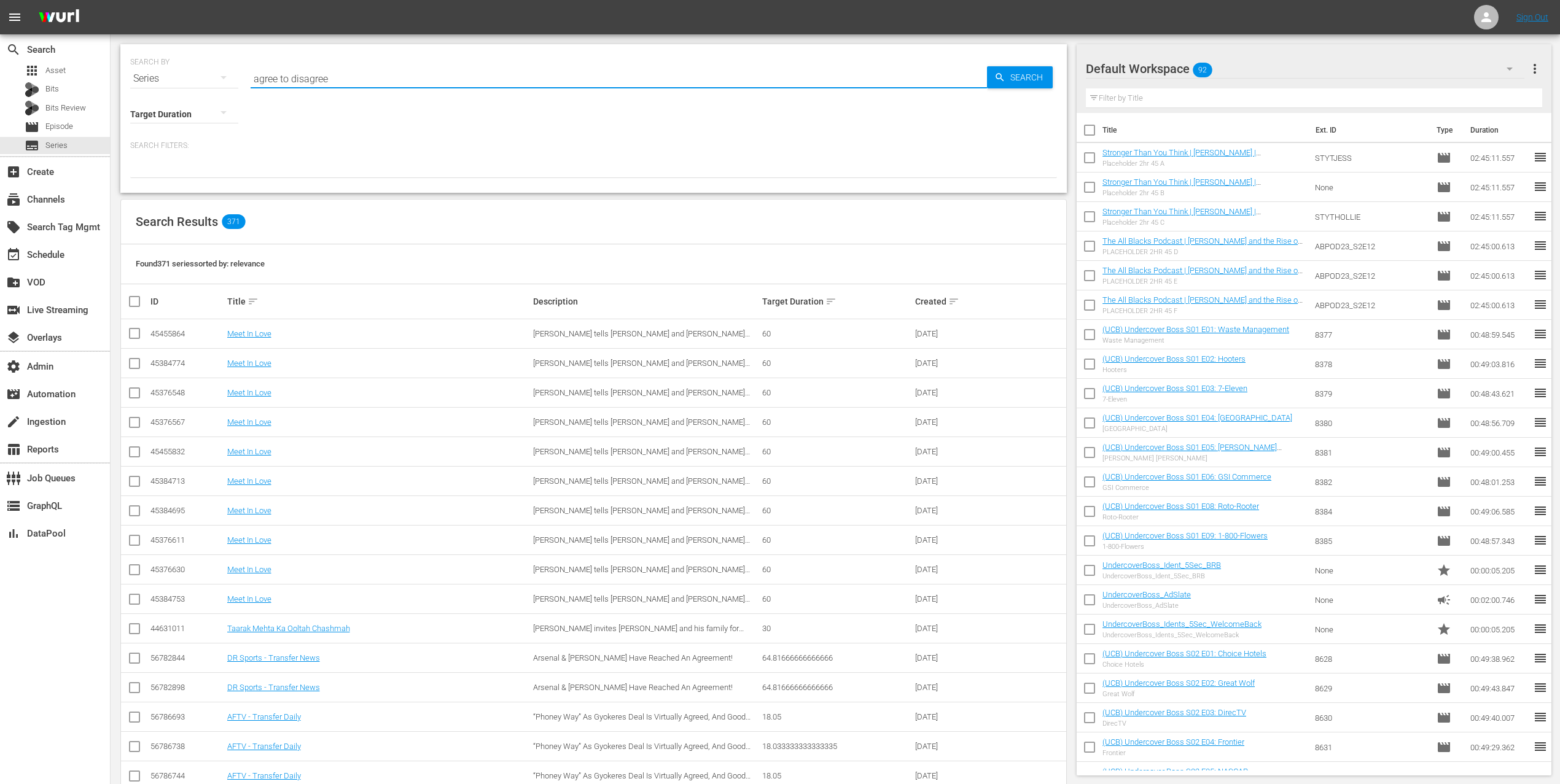
type input "agree to disagree"
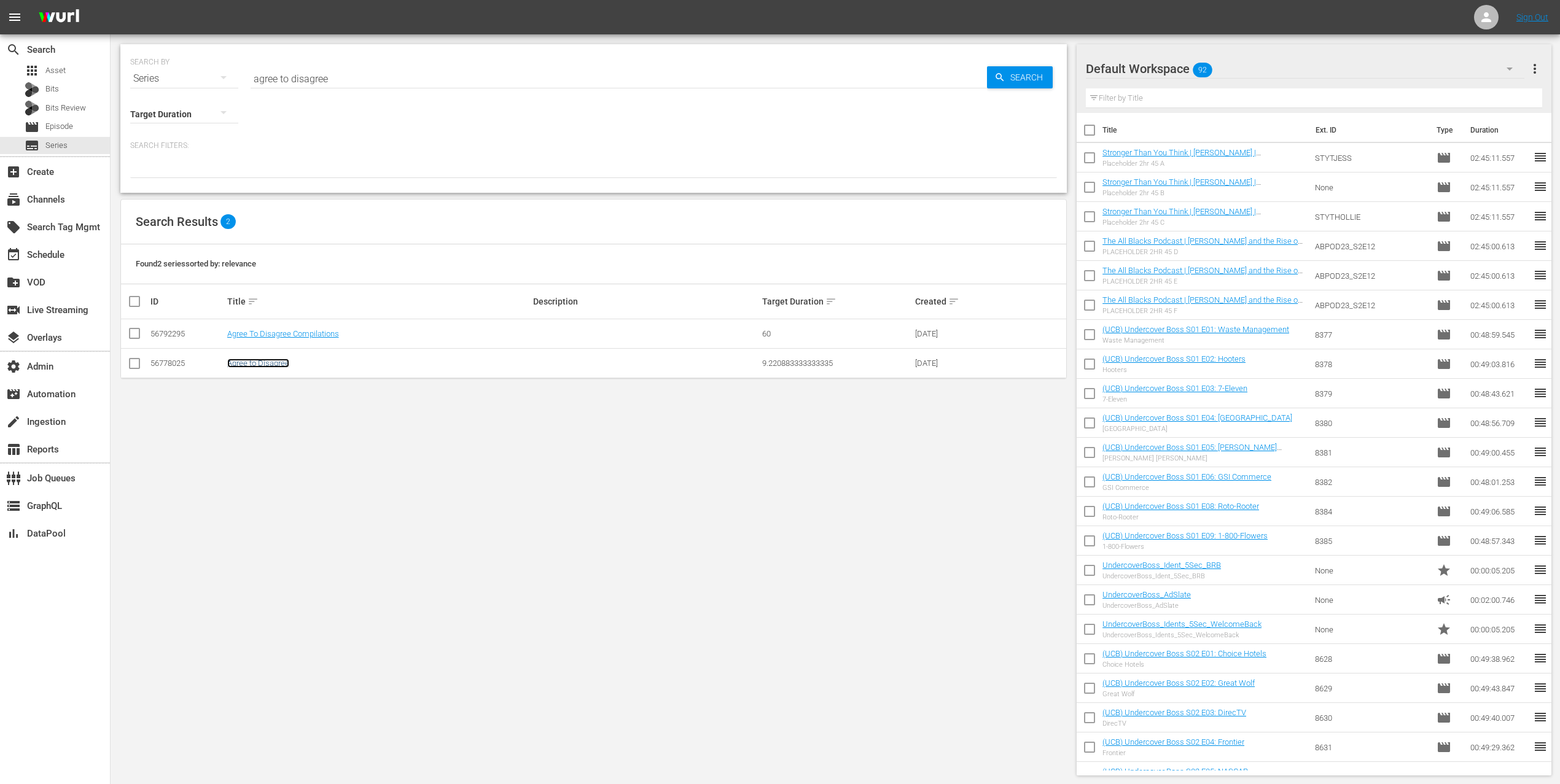
click at [272, 364] on link "Agree to Disagree" at bounding box center [258, 363] width 62 height 9
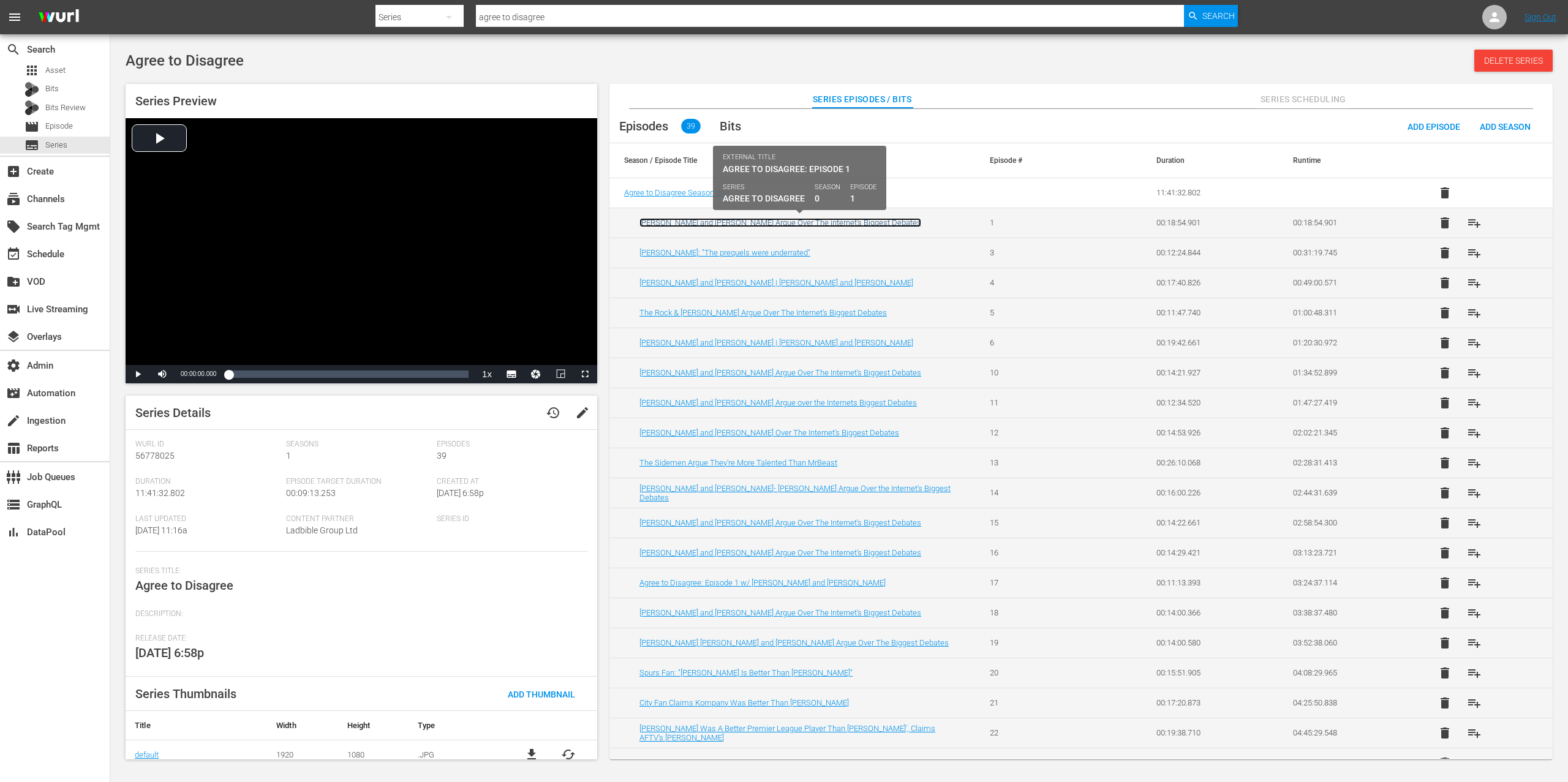
click at [724, 222] on link "Tom Holland and Zendaya Argue Over The internet's Biggest Debates" at bounding box center [780, 222] width 282 height 9
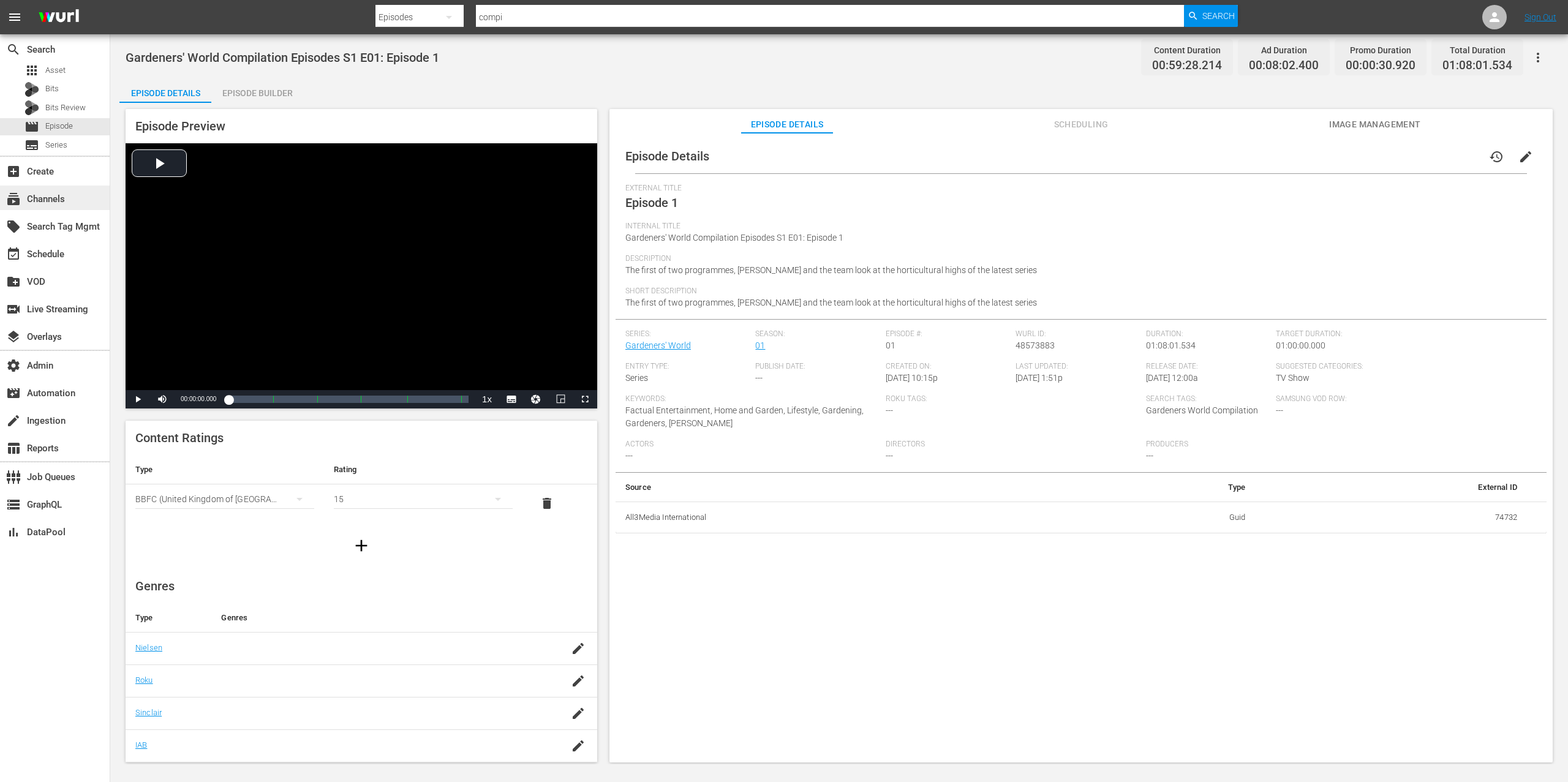
click at [60, 196] on div "subscriptions Channels" at bounding box center [34, 197] width 69 height 11
type input "great british menu"
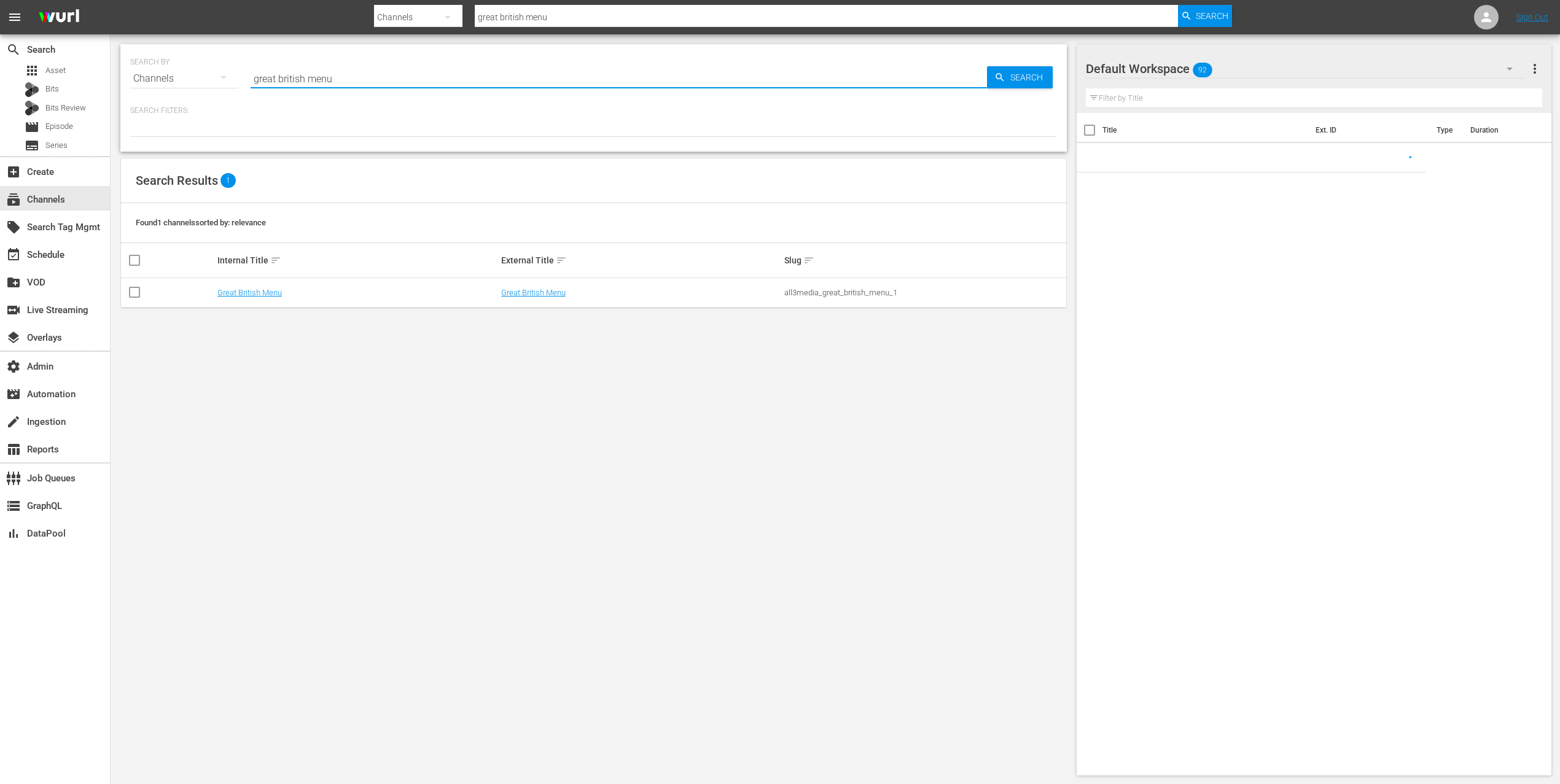
drag, startPoint x: 353, startPoint y: 82, endPoint x: 208, endPoint y: 72, distance: 145.3
click at [208, 72] on div "SEARCH BY Search By Channels Search ID, Title, Description, Keywords, or Catego…" at bounding box center [594, 71] width 926 height 44
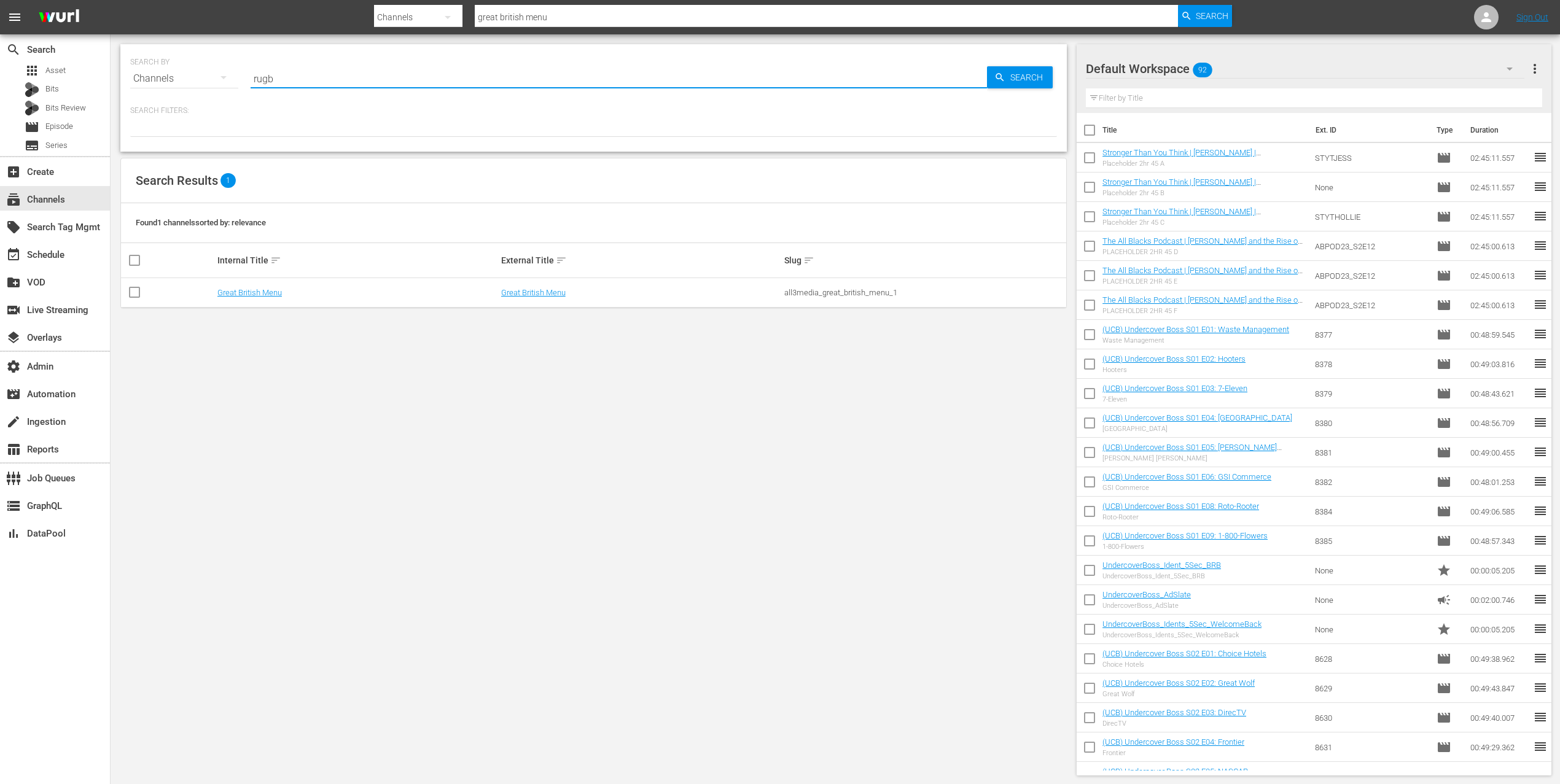
type input "rugby"
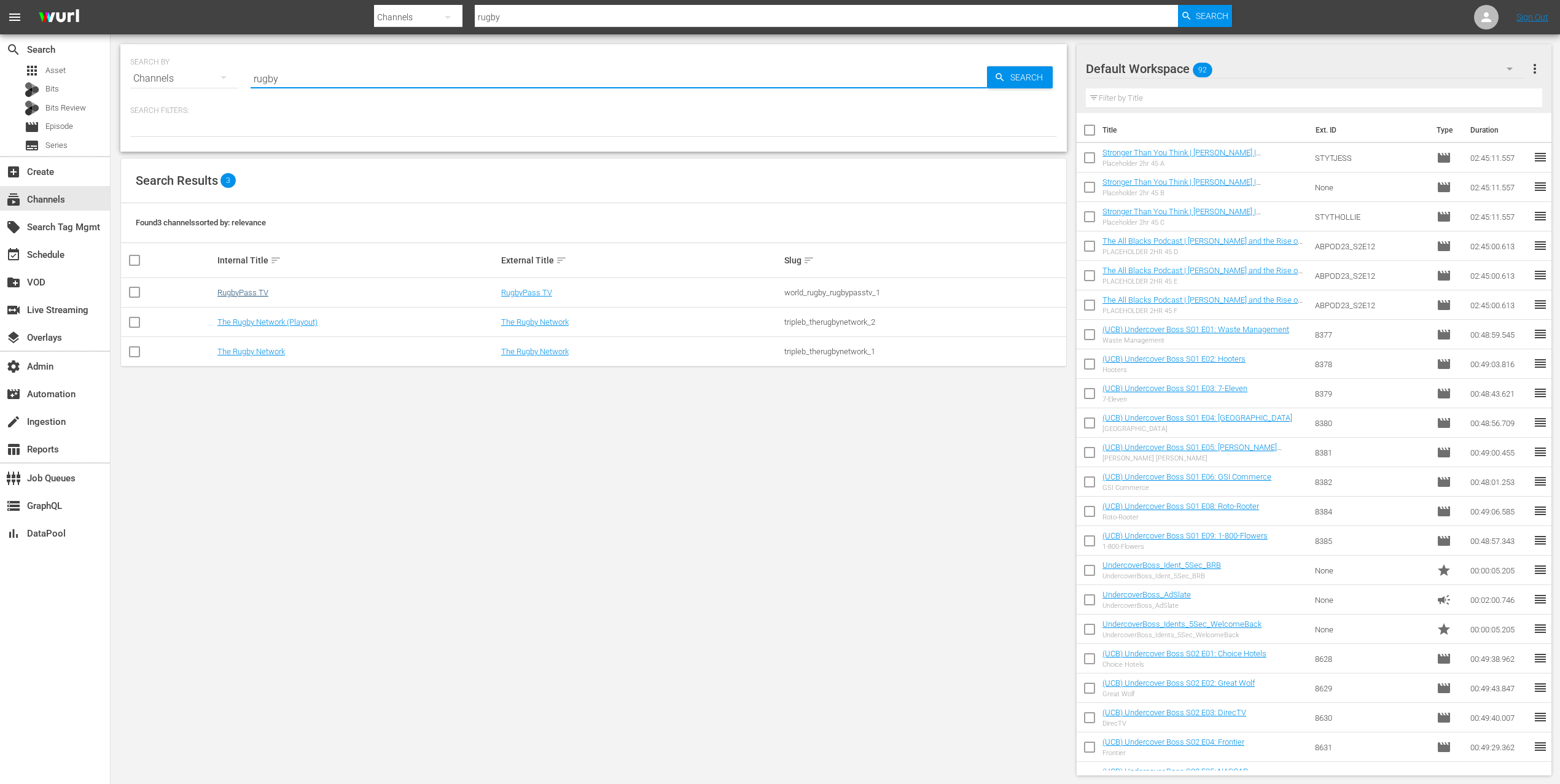
type input "rugby"
click at [254, 290] on link "RugbyPass TV" at bounding box center [243, 292] width 51 height 9
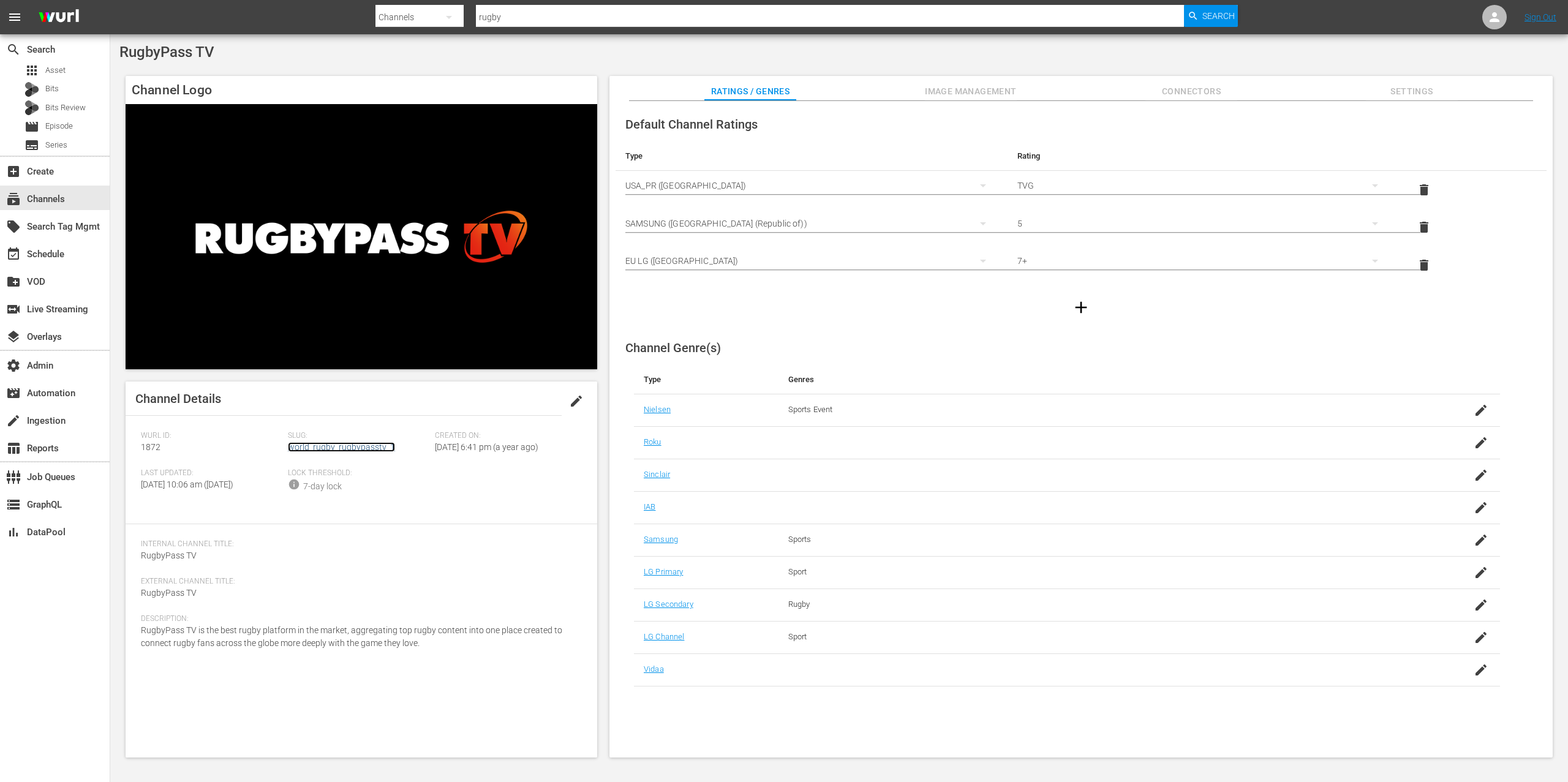
click at [355, 446] on link "world_rugby_rugbypasstv_1" at bounding box center [342, 447] width 107 height 10
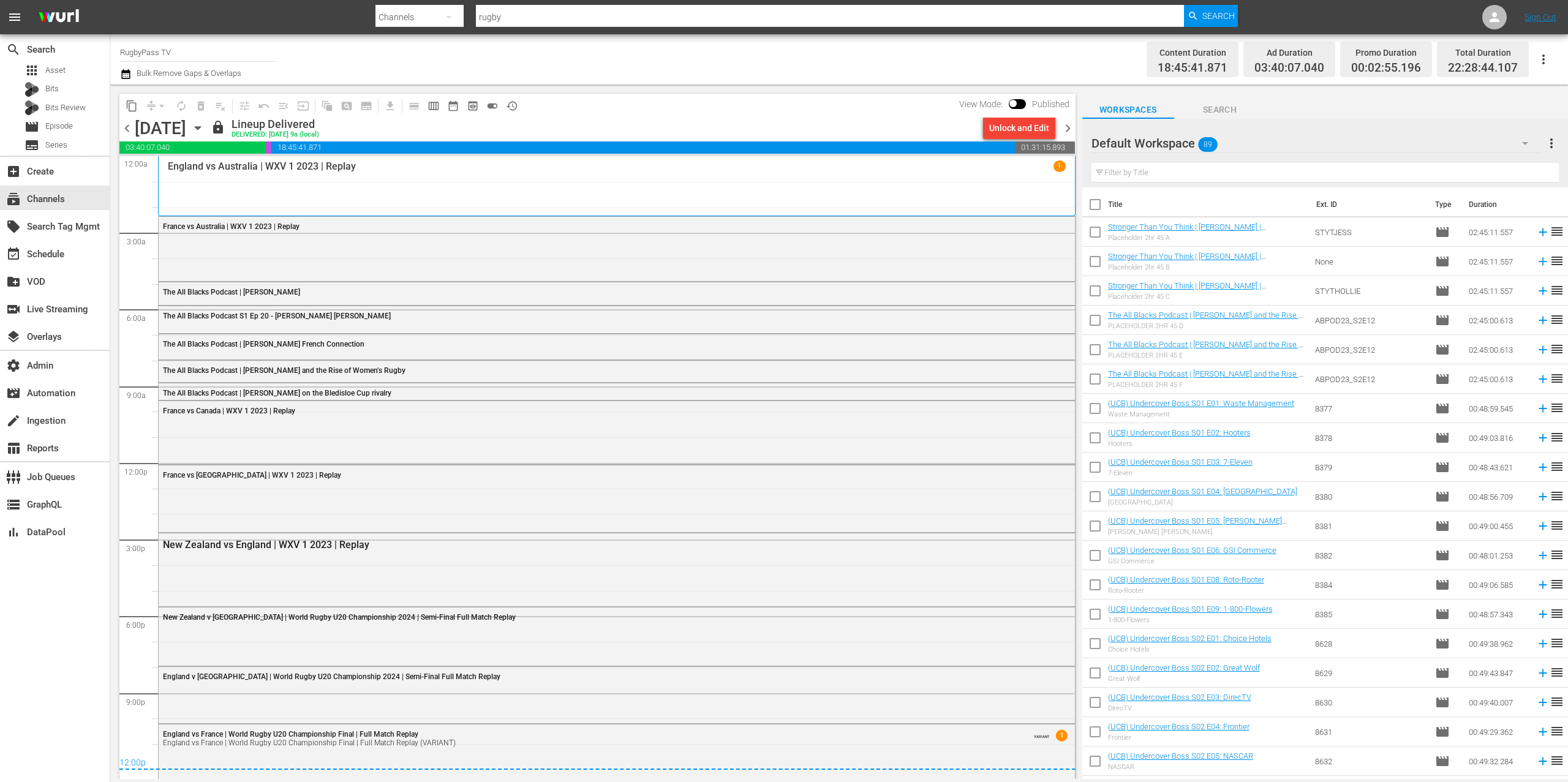
click at [1069, 127] on span "chevron_right" at bounding box center [1068, 128] width 15 height 15
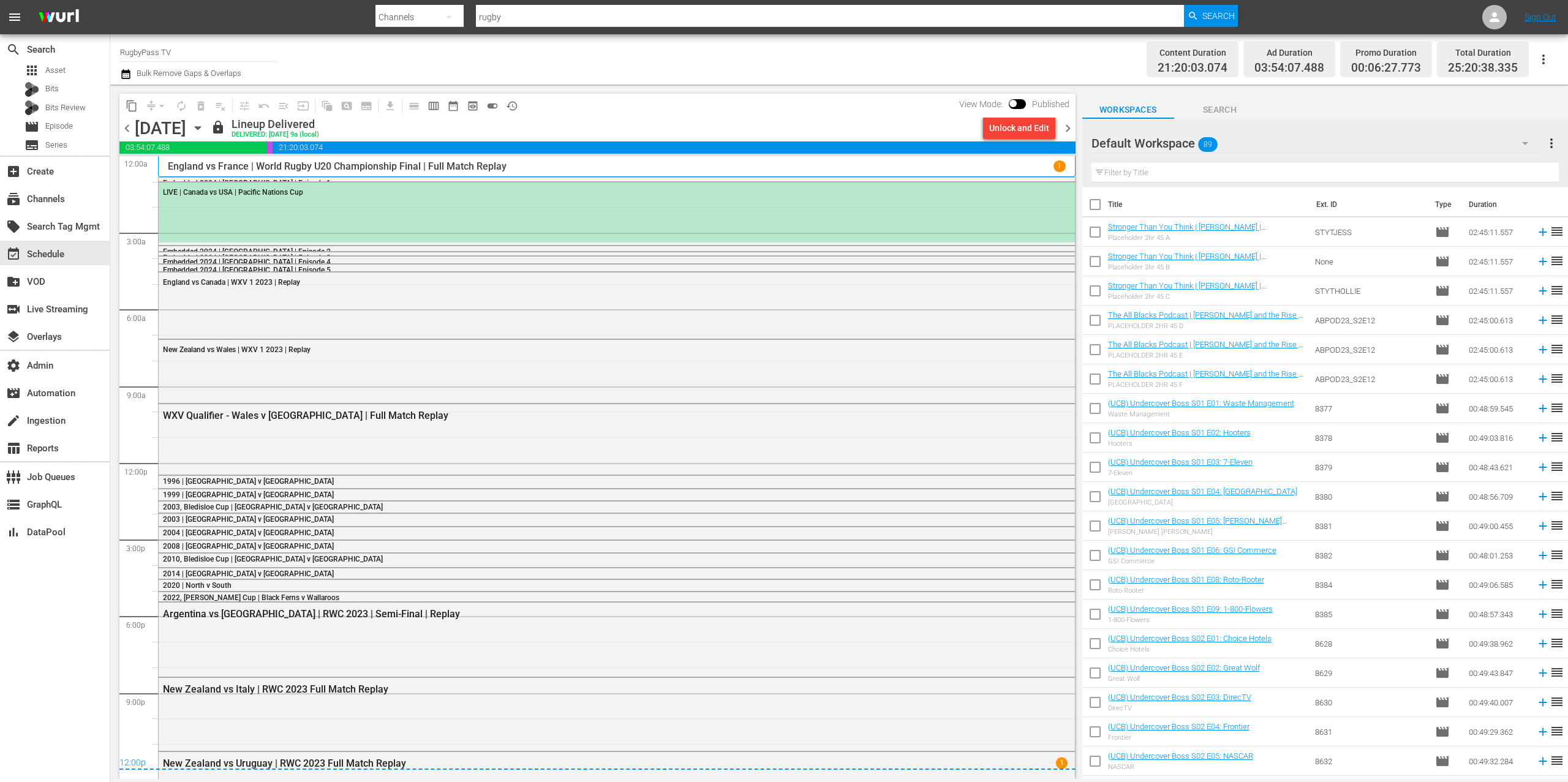
click at [1065, 125] on span "chevron_right" at bounding box center [1068, 128] width 15 height 15
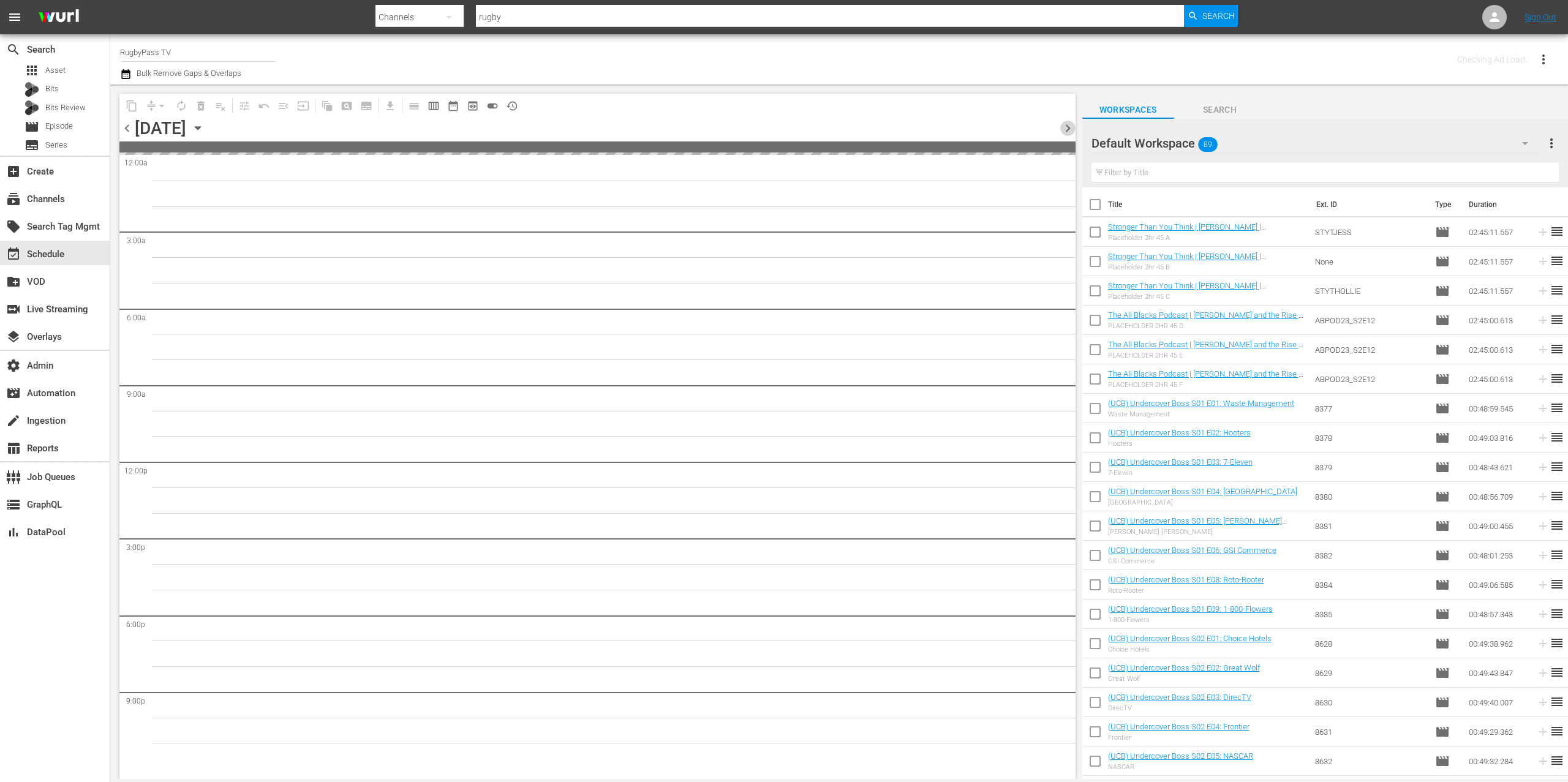
click at [1067, 125] on span "chevron_right" at bounding box center [1068, 128] width 15 height 15
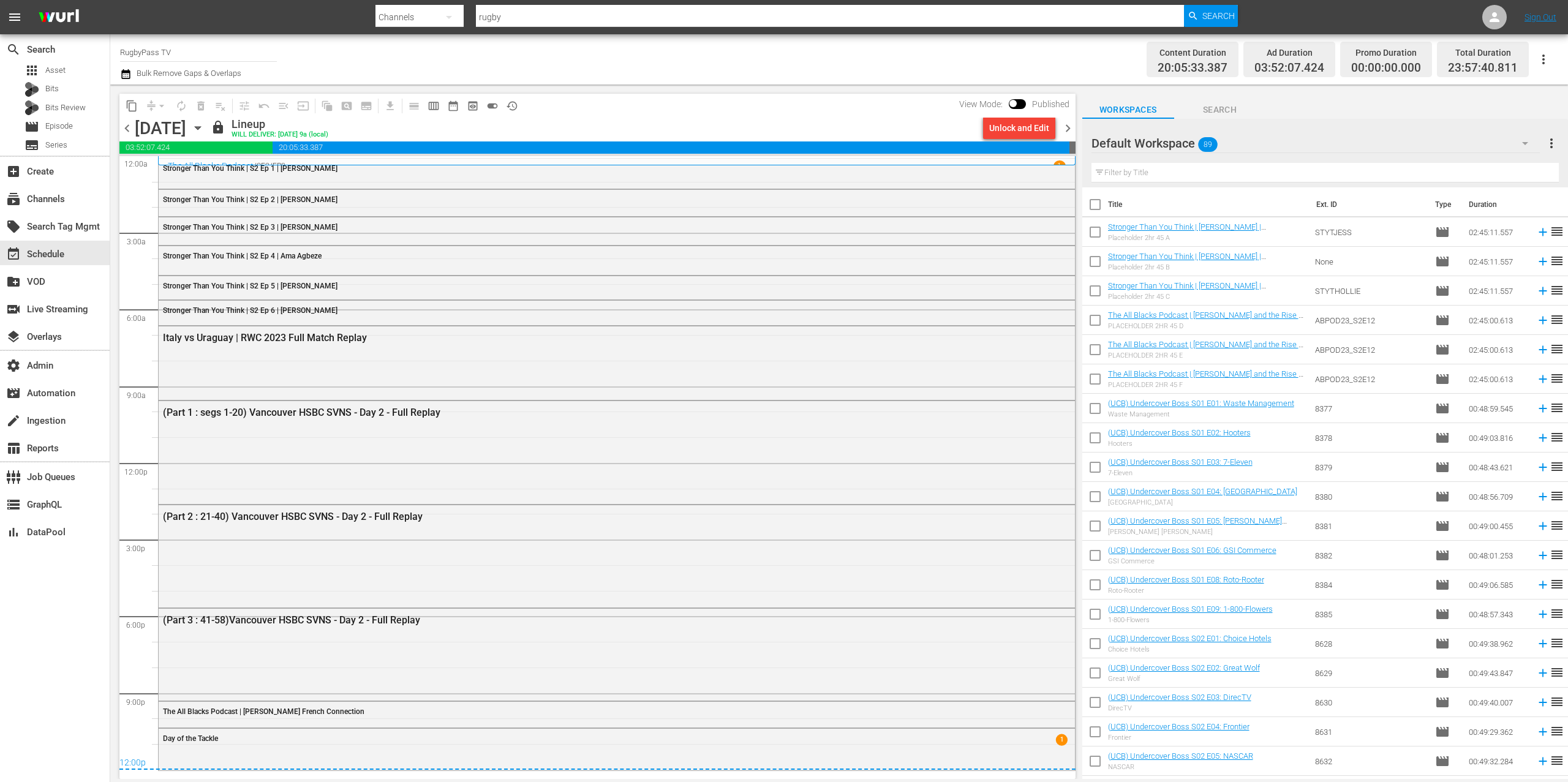
click at [1067, 136] on div "chevron_left [DATE] [DATE] lock Lineup WILL DELIVER: [DATE] 9a (local) Unlock a…" at bounding box center [597, 129] width 957 height 24
click at [1067, 132] on span "chevron_right" at bounding box center [1068, 128] width 15 height 15
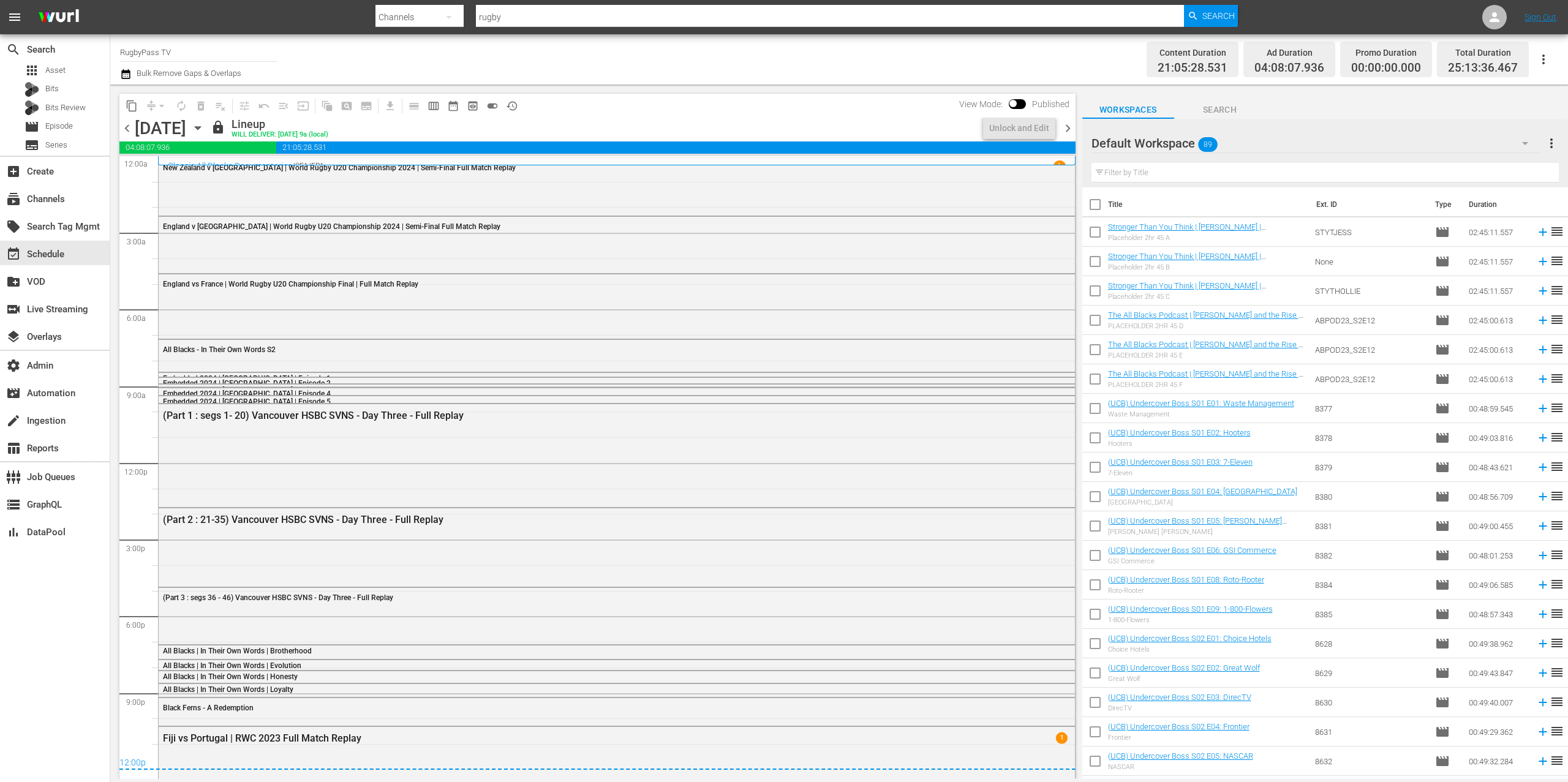
click at [1069, 130] on span "chevron_right" at bounding box center [1068, 128] width 15 height 15
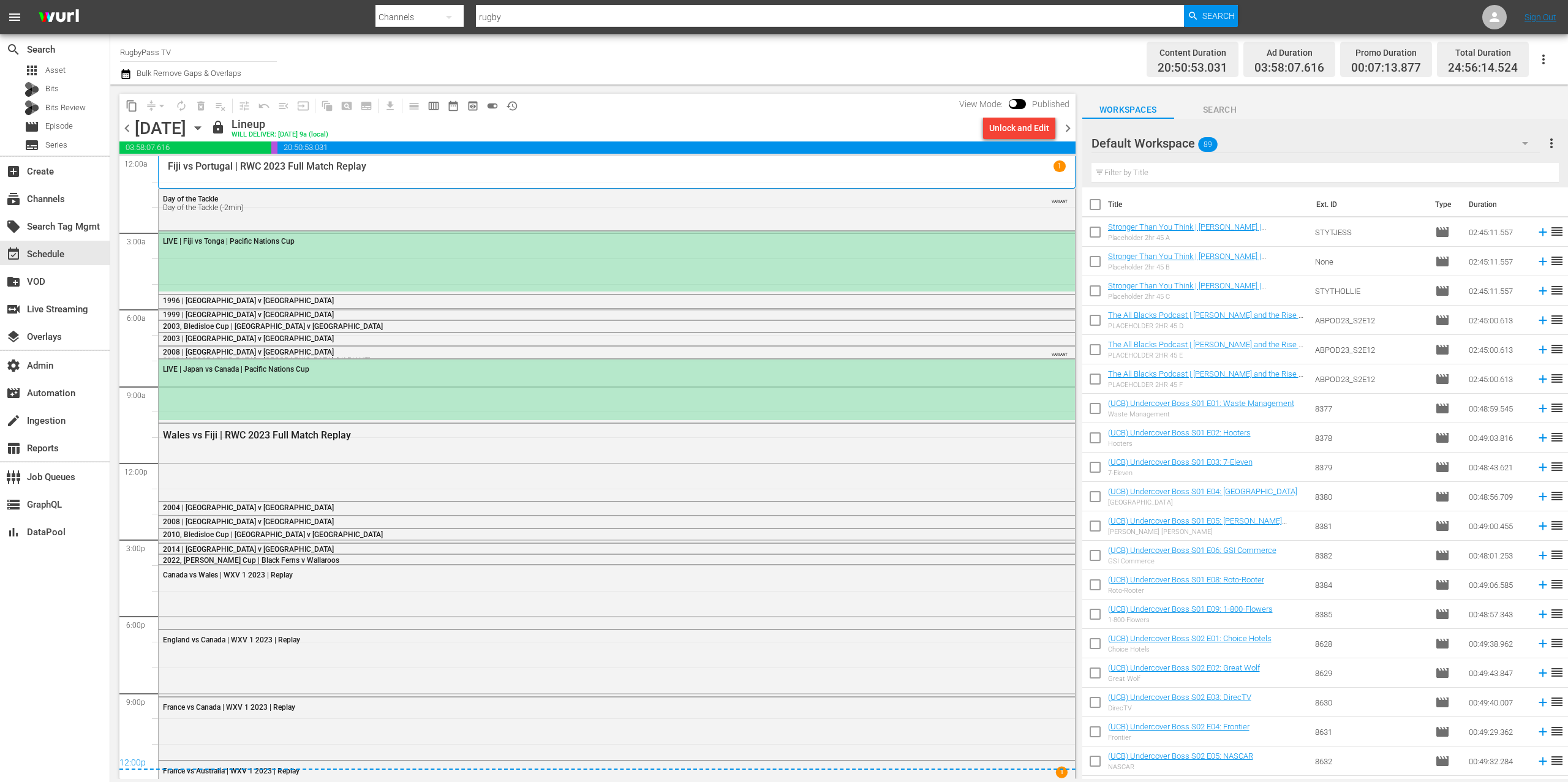
click at [691, 388] on div "LIVE | Japan vs Canada | Pacific Nations Cup" at bounding box center [616, 390] width 917 height 61
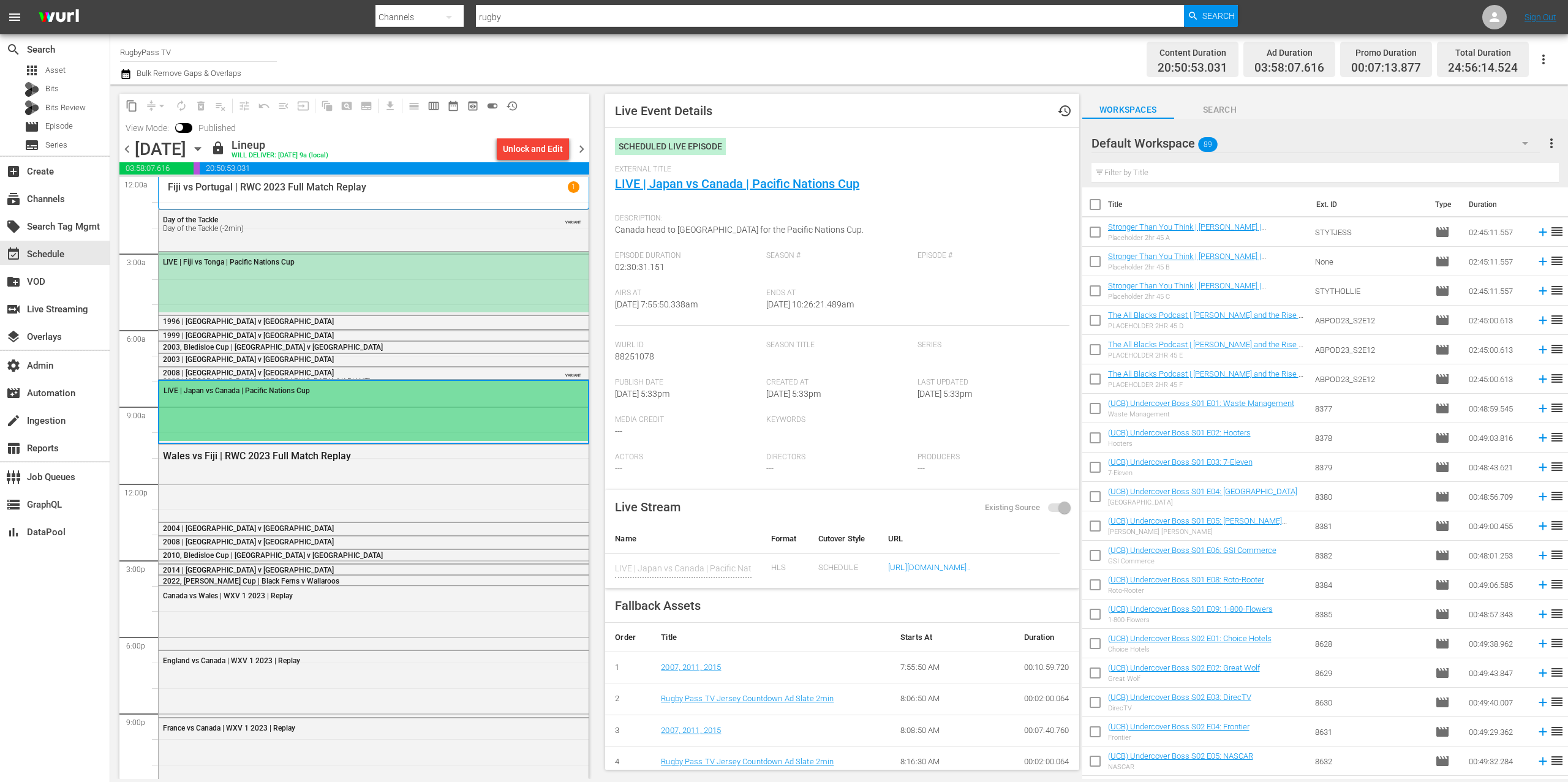
click at [325, 267] on div "LIVE | Fiji vs Tonga | Pacific Nations Cup" at bounding box center [373, 262] width 430 height 19
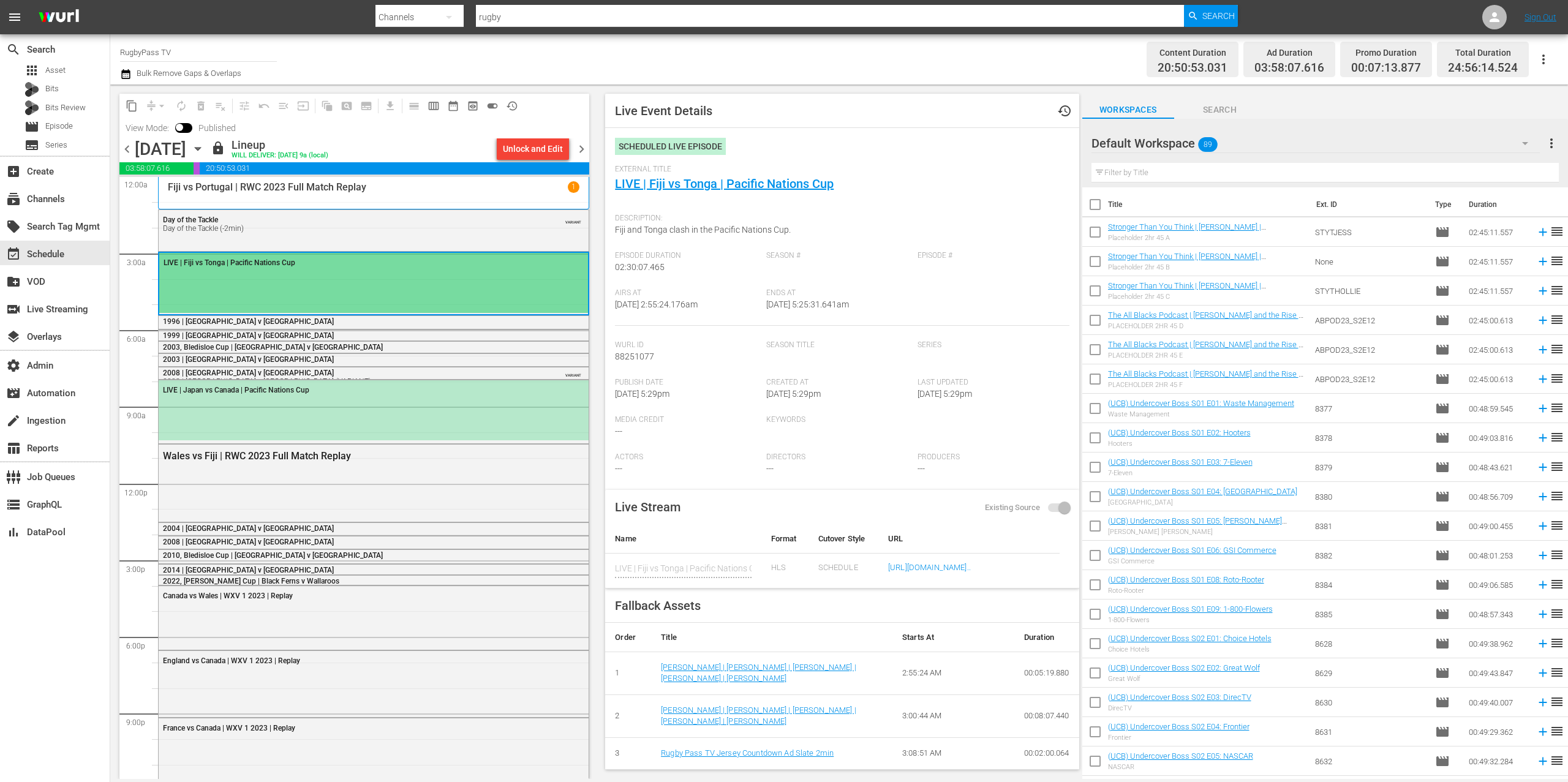
click at [326, 268] on div "LIVE | Fiji vs Tonga | Pacific Nations Cup" at bounding box center [373, 262] width 429 height 19
drag, startPoint x: 891, startPoint y: 181, endPoint x: 606, endPoint y: 181, distance: 285.0
click at [606, 181] on div "Live Event Details history Scheduled Live Episode External Title LIVE | Fiji vs…" at bounding box center [842, 432] width 474 height 676
copy link "LIVE | Fiji vs Tonga | Pacific Nations Cup"
click at [662, 229] on span "Fiji and Tonga clash in the Pacific Nations Cup." at bounding box center [702, 229] width 176 height 10
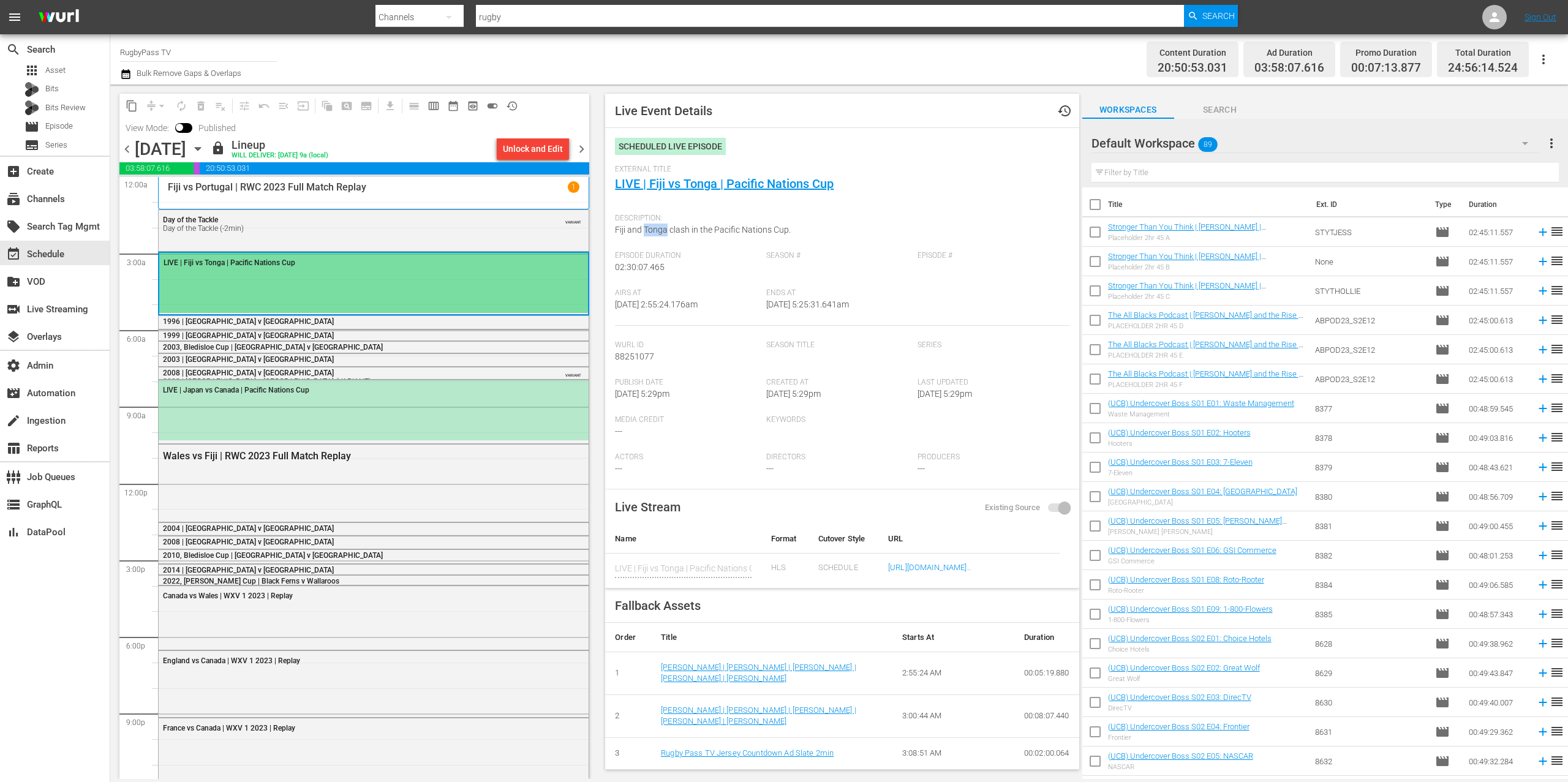
click at [662, 229] on span "Fiji and Tonga clash in the Pacific Nations Cup." at bounding box center [702, 229] width 176 height 10
copy span "Fiji and Tonga clash in the Pacific Nations Cup."
click at [421, 419] on div "LIVE | Japan vs Canada | Pacific Nations Cup" at bounding box center [373, 410] width 430 height 61
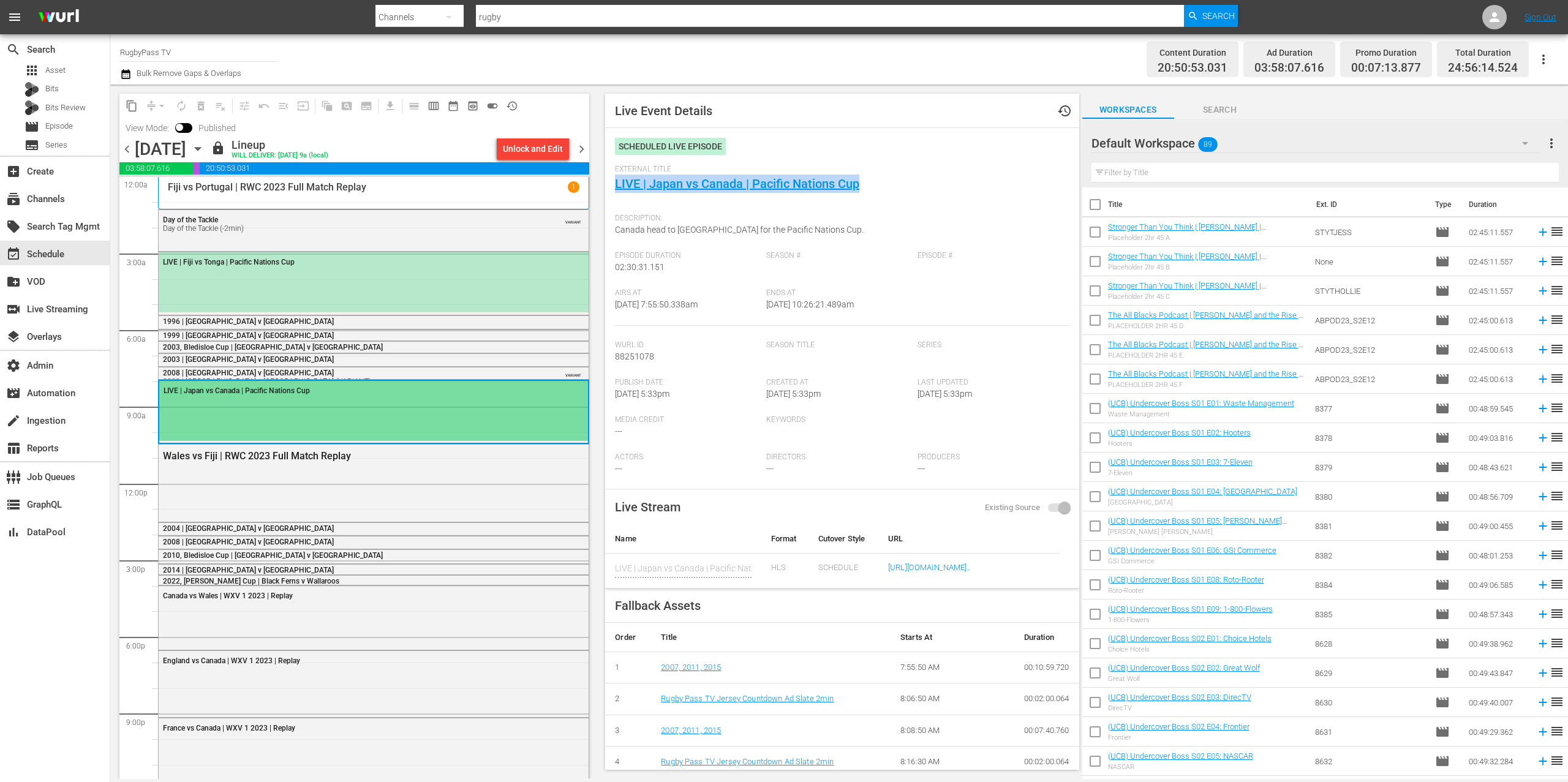
drag, startPoint x: 870, startPoint y: 189, endPoint x: 614, endPoint y: 180, distance: 256.2
click at [615, 180] on div "External Title LIVE | Japan vs Canada | Pacific Nations Cup" at bounding box center [842, 186] width 454 height 43
copy link "LIVE | Japan vs Canada | Pacific Nations Cup"
click at [699, 235] on span "Canada head to [GEOGRAPHIC_DATA] for the Pacific Nations Cup." at bounding box center [739, 229] width 249 height 10
click at [752, 231] on span "Canada head to [GEOGRAPHIC_DATA] for the Pacific Nations Cup." at bounding box center [739, 229] width 249 height 10
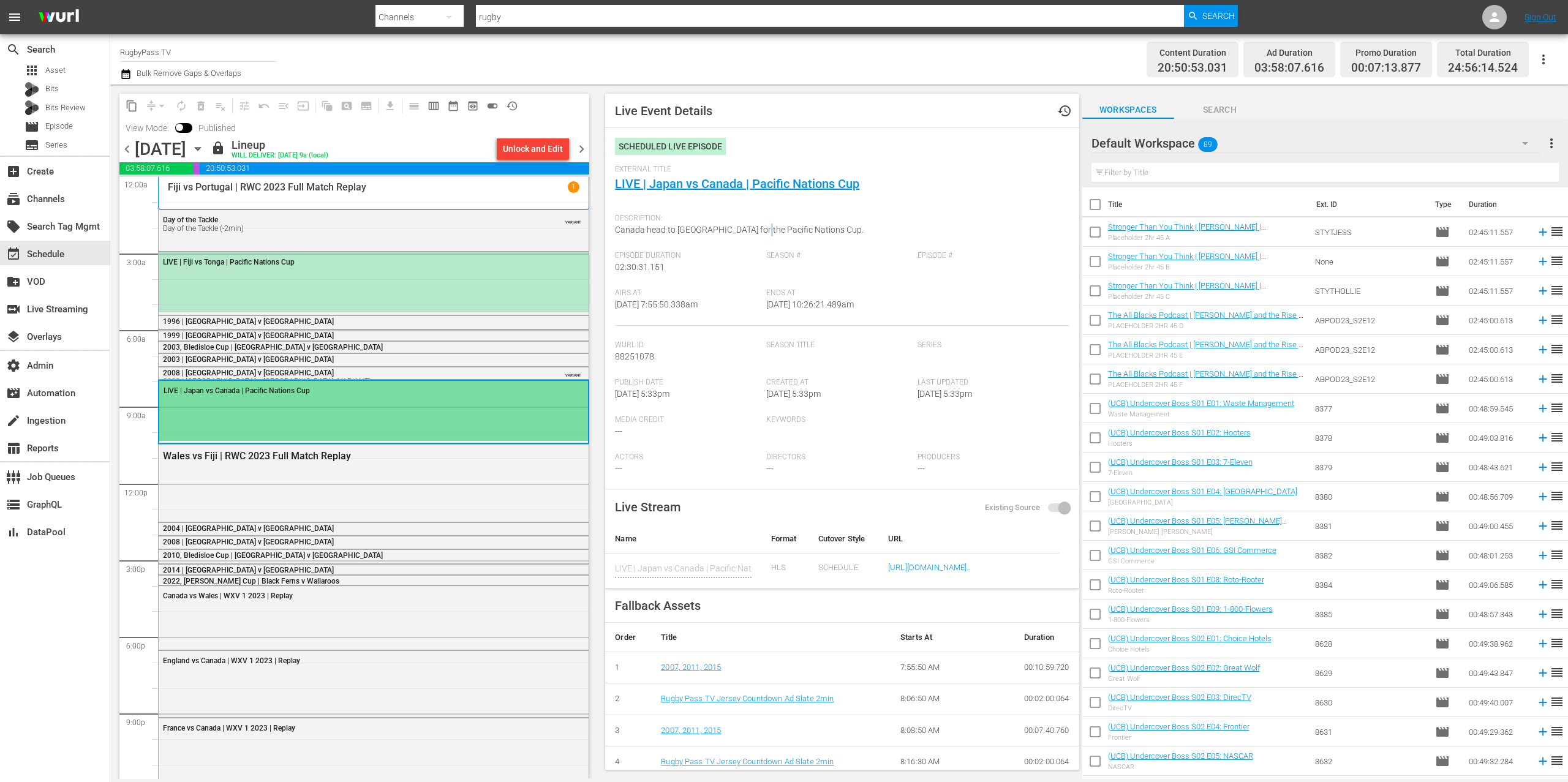
click at [752, 231] on span "Canada head to [GEOGRAPHIC_DATA] for the Pacific Nations Cup." at bounding box center [739, 229] width 249 height 10
copy span "Canada head to [GEOGRAPHIC_DATA] for the Pacific Nations Cup."
click at [806, 182] on link "LIVE | Japan vs Canada | Pacific Nations Cup" at bounding box center [737, 183] width 244 height 14
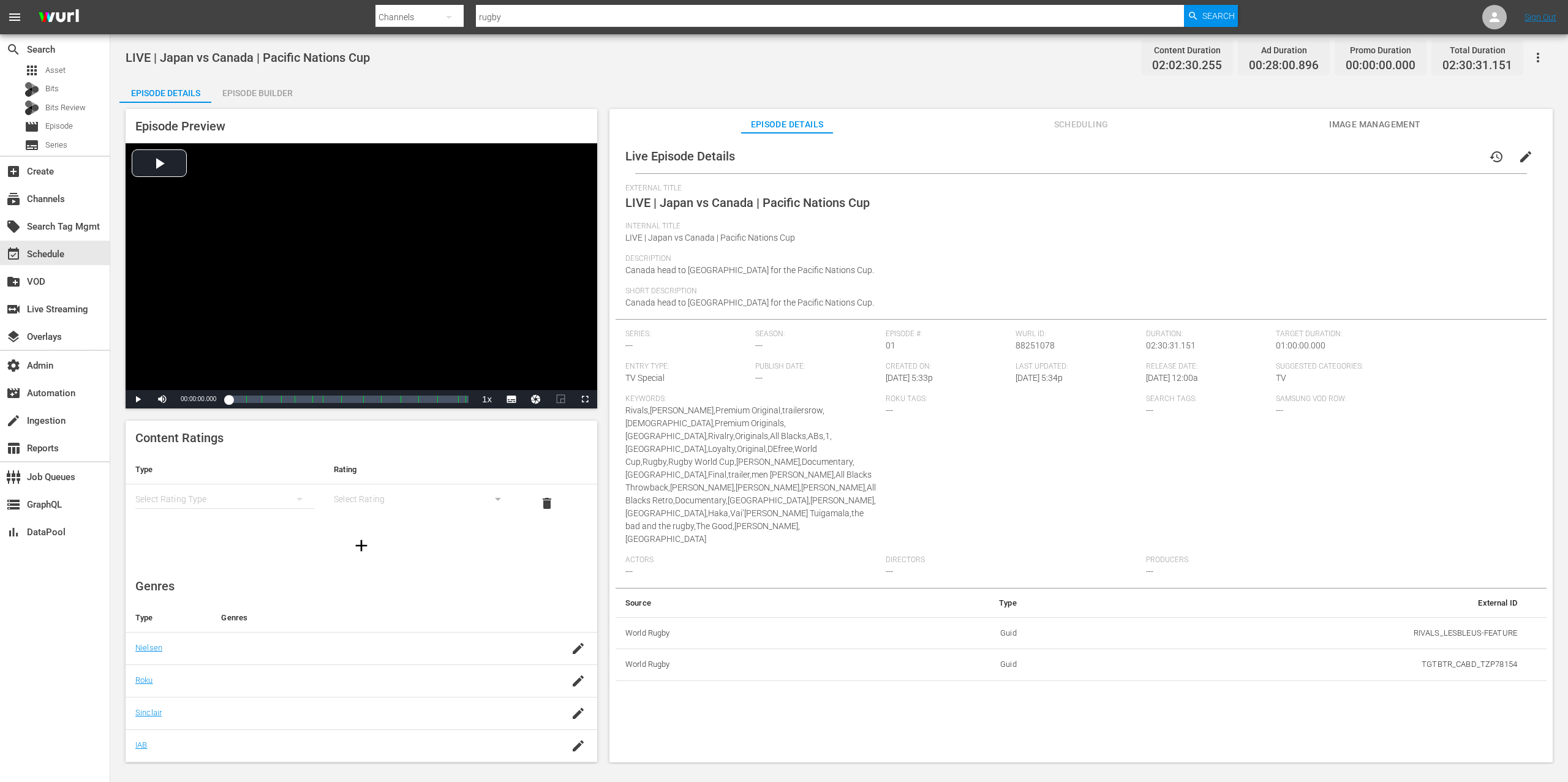
click at [1384, 120] on span "Image Management" at bounding box center [1375, 125] width 92 height 15
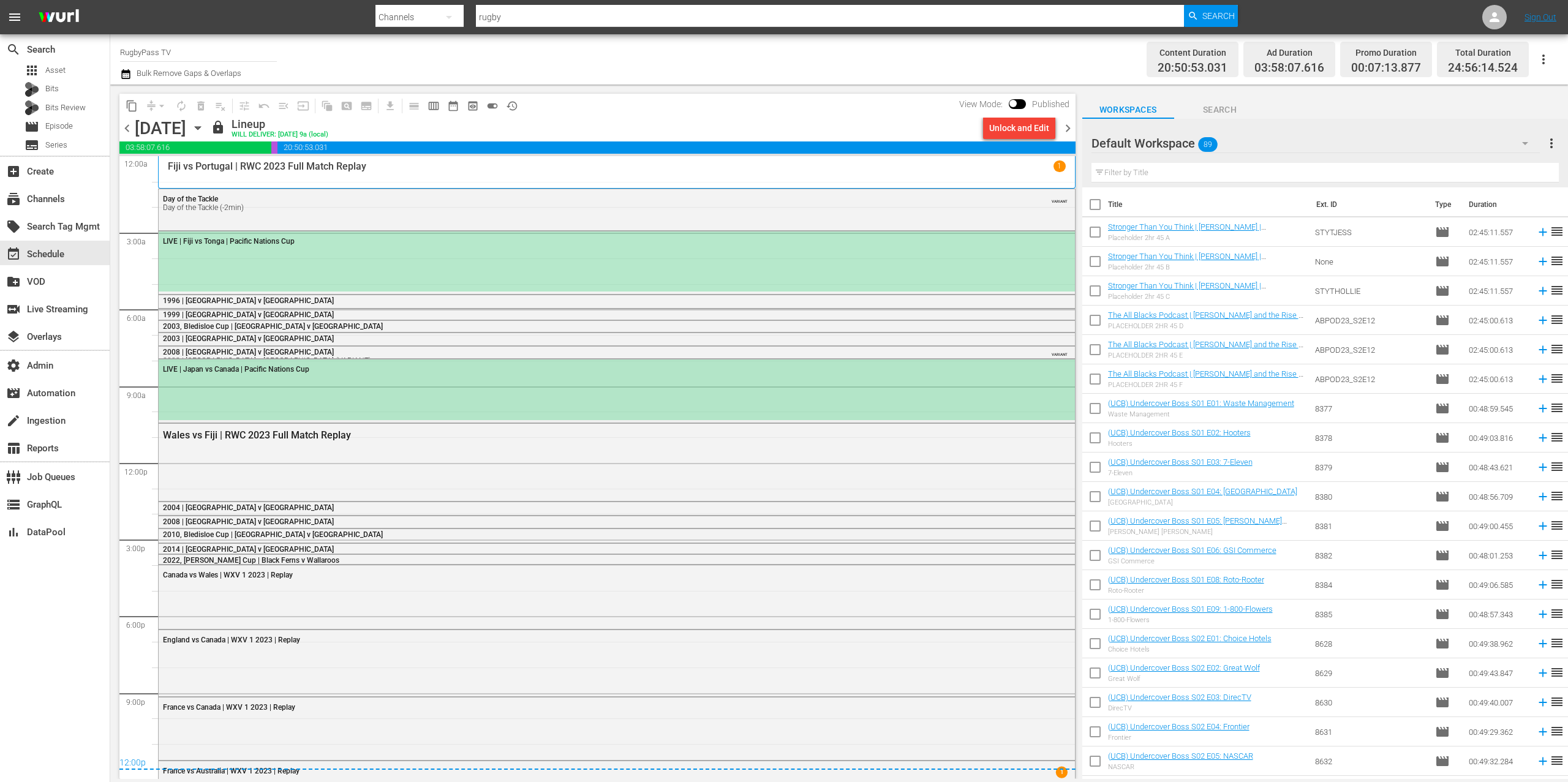
click at [614, 377] on div "LIVE | Japan vs Canada | Pacific Nations Cup" at bounding box center [616, 368] width 917 height 19
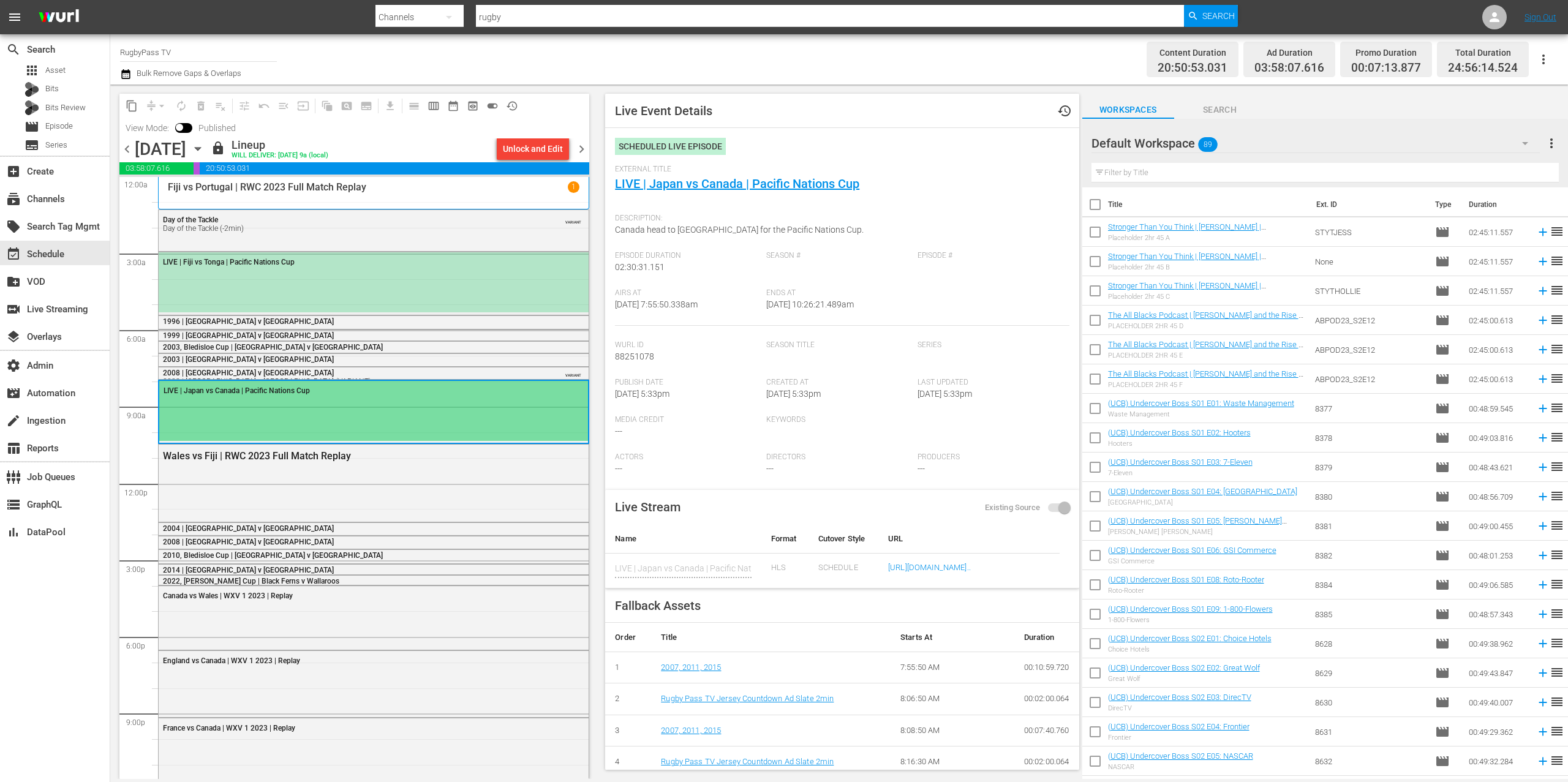
click at [480, 297] on div "LIVE | Fiji vs Tonga | Pacific Nations Cup" at bounding box center [373, 282] width 430 height 60
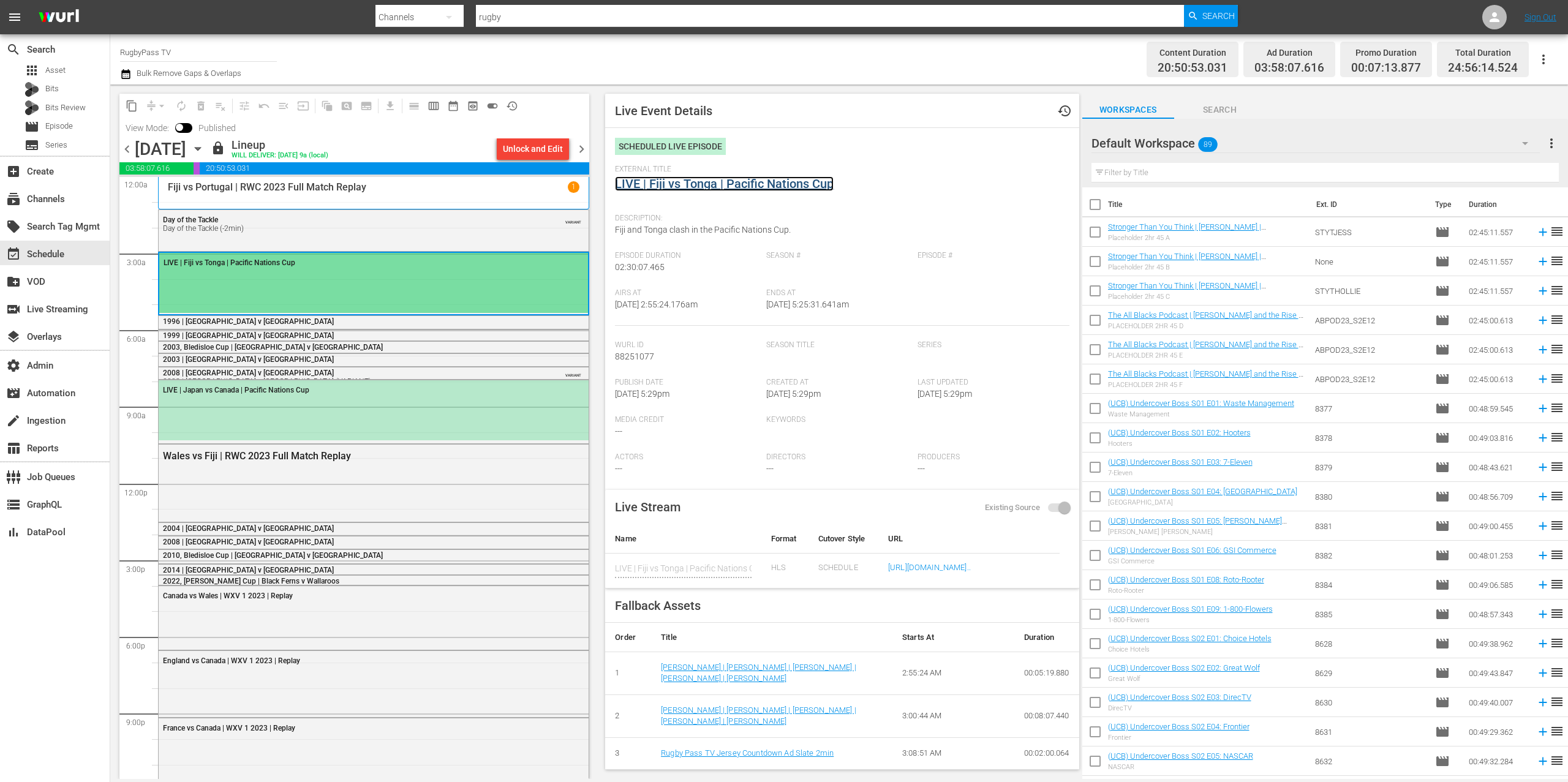
click at [746, 186] on link "LIVE | Fiji vs Tonga | Pacific Nations Cup" at bounding box center [724, 183] width 219 height 14
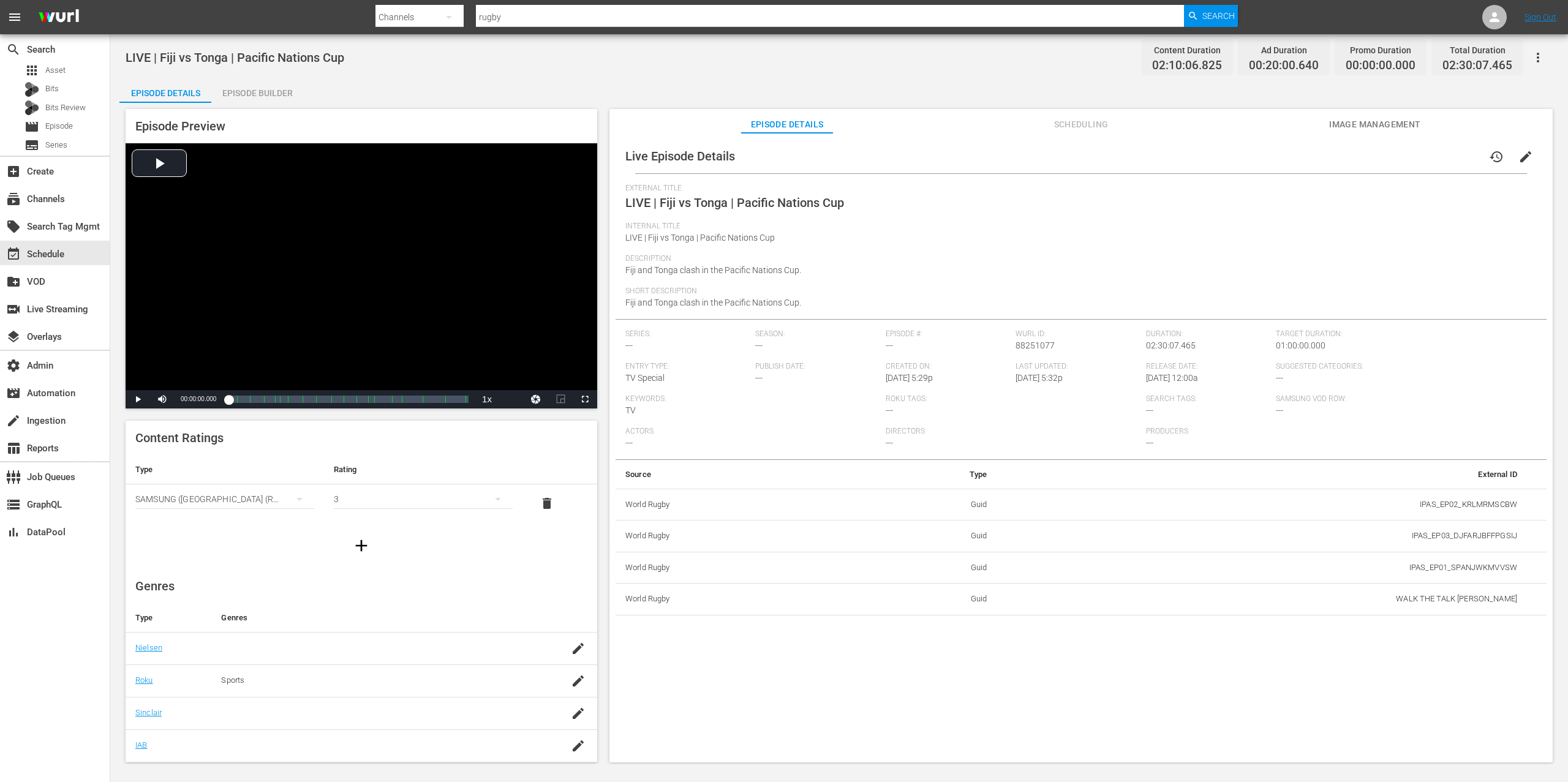
click at [1376, 125] on span "Image Management" at bounding box center [1375, 125] width 92 height 15
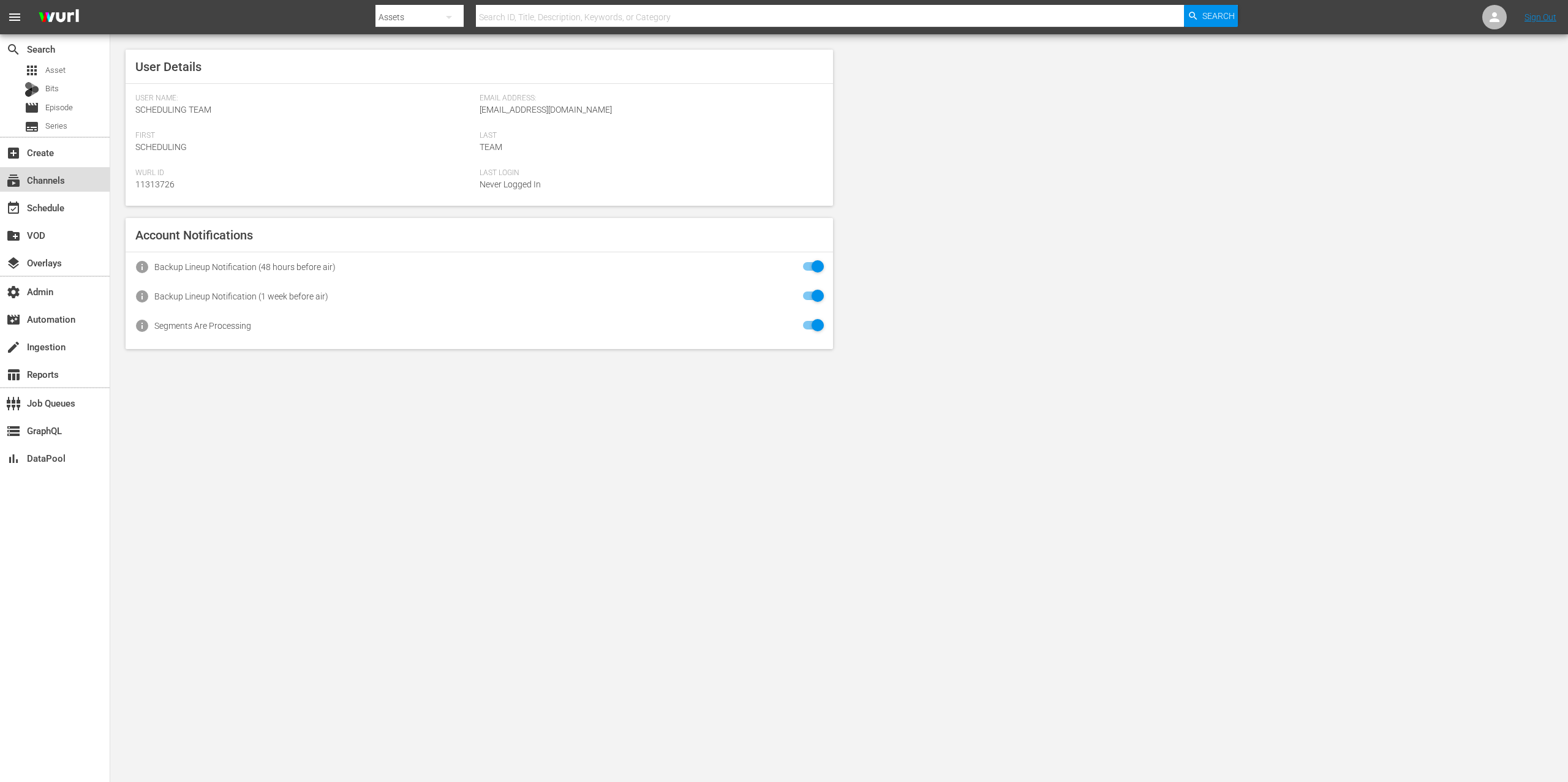
click at [67, 179] on div "subscriptions Channels" at bounding box center [34, 178] width 69 height 11
